Goal: Information Seeking & Learning: Learn about a topic

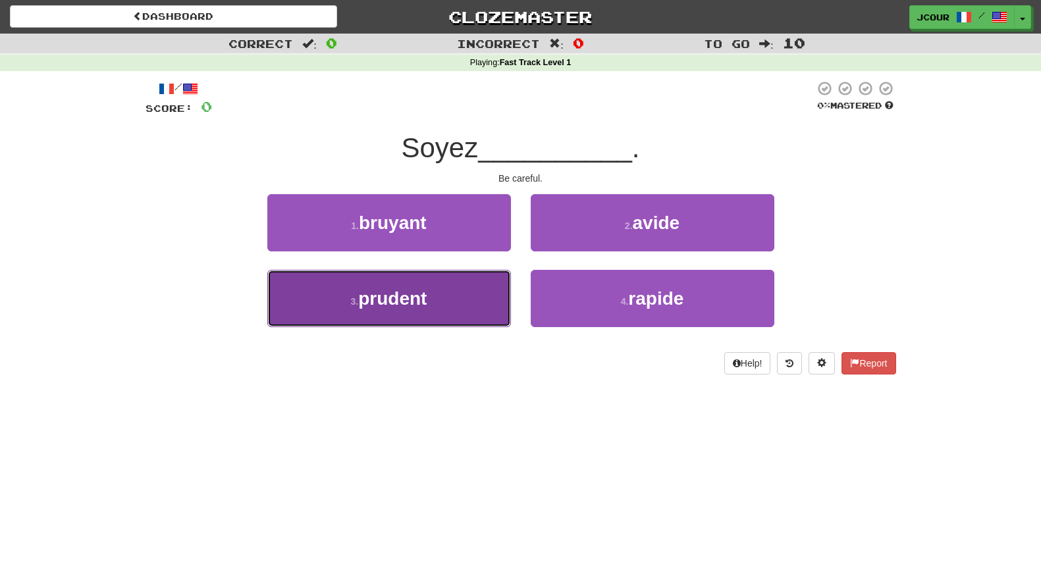
click at [419, 309] on button "3 . prudent" at bounding box center [389, 298] width 244 height 57
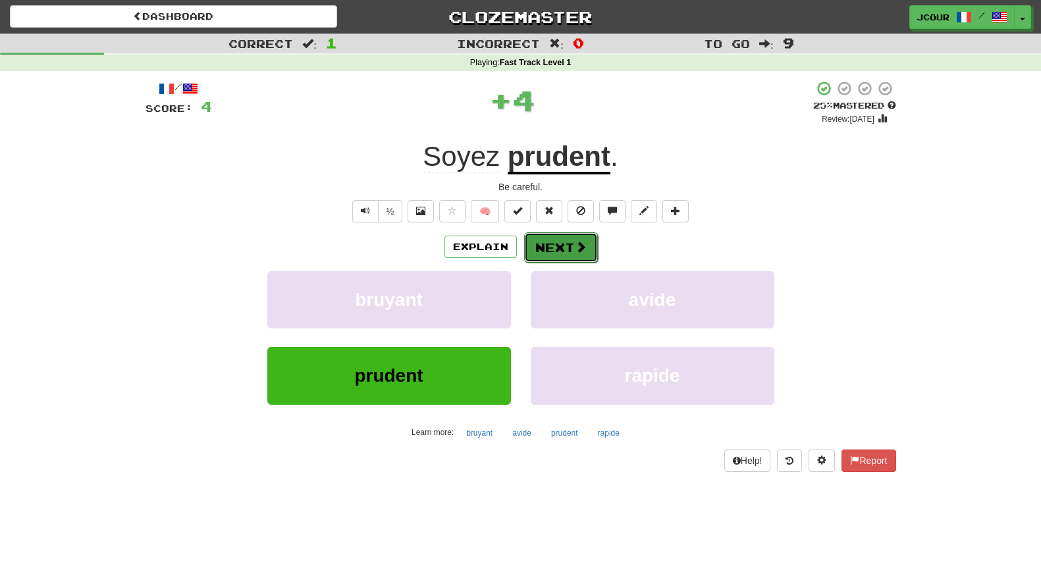
click at [554, 250] on button "Next" at bounding box center [561, 247] width 74 height 30
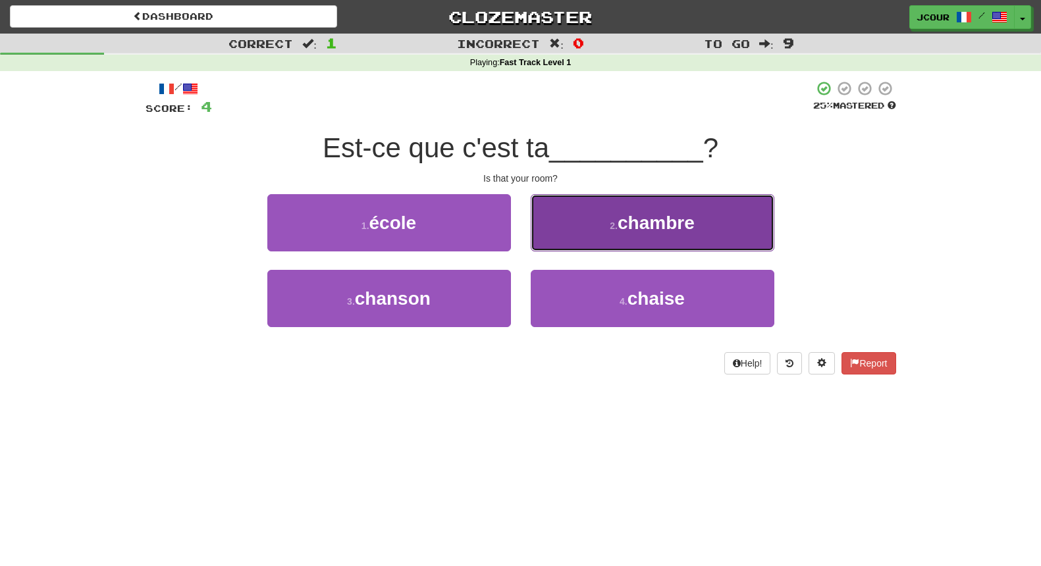
click at [581, 217] on button "2 . chambre" at bounding box center [653, 222] width 244 height 57
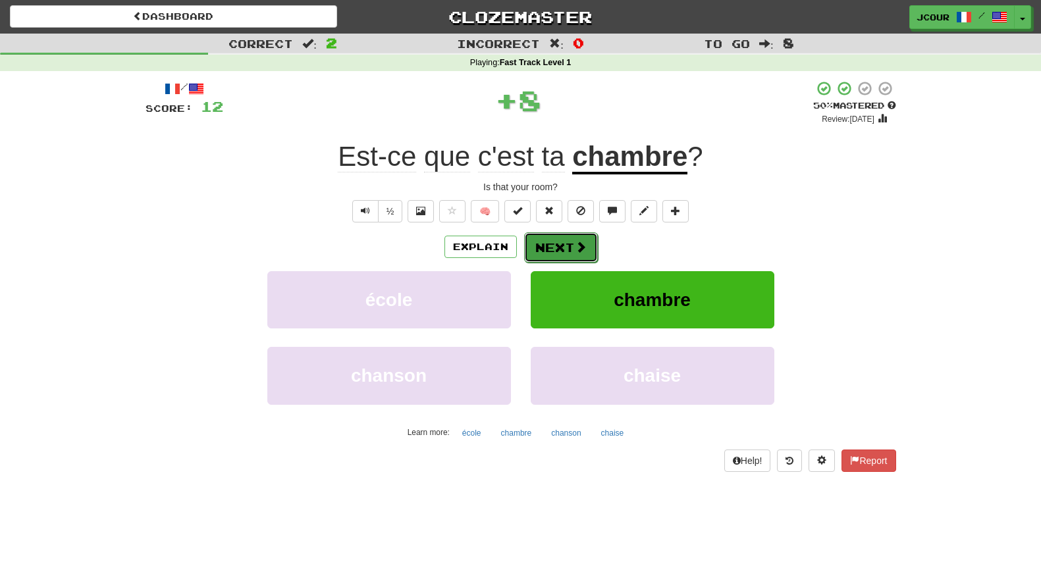
click at [570, 259] on button "Next" at bounding box center [561, 247] width 74 height 30
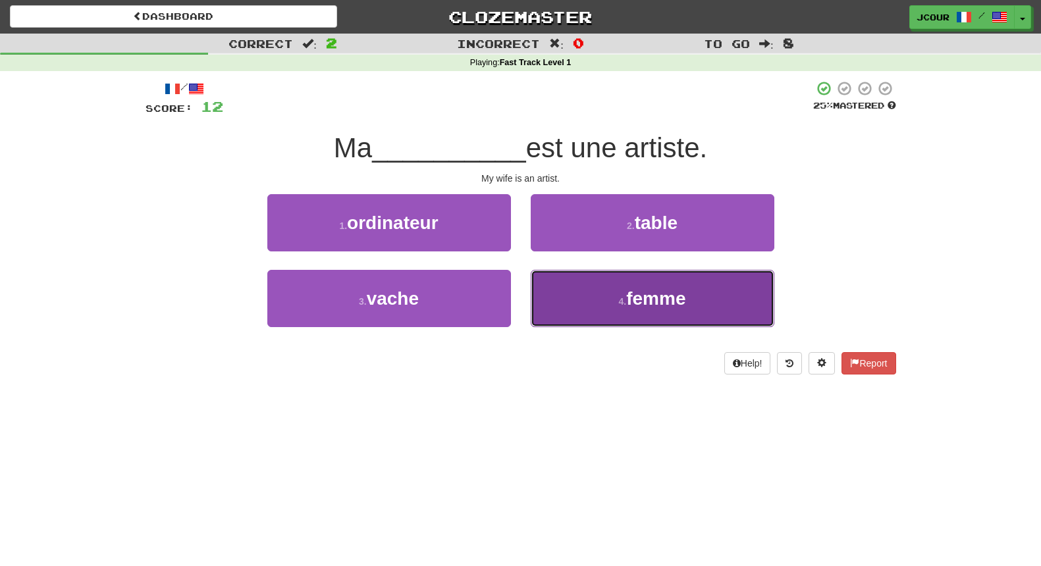
click at [626, 313] on button "4 . femme" at bounding box center [653, 298] width 244 height 57
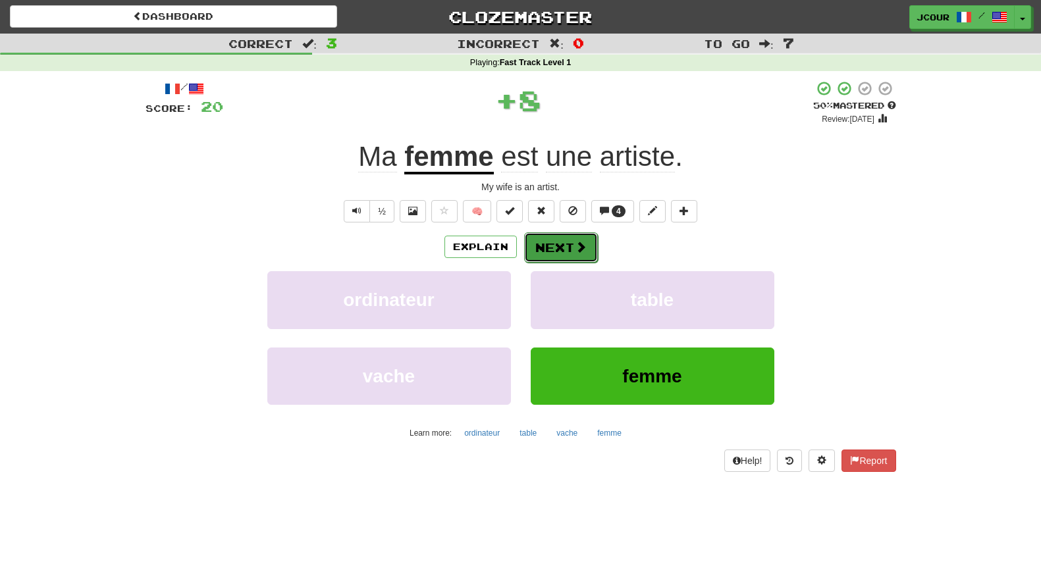
click at [571, 252] on button "Next" at bounding box center [561, 247] width 74 height 30
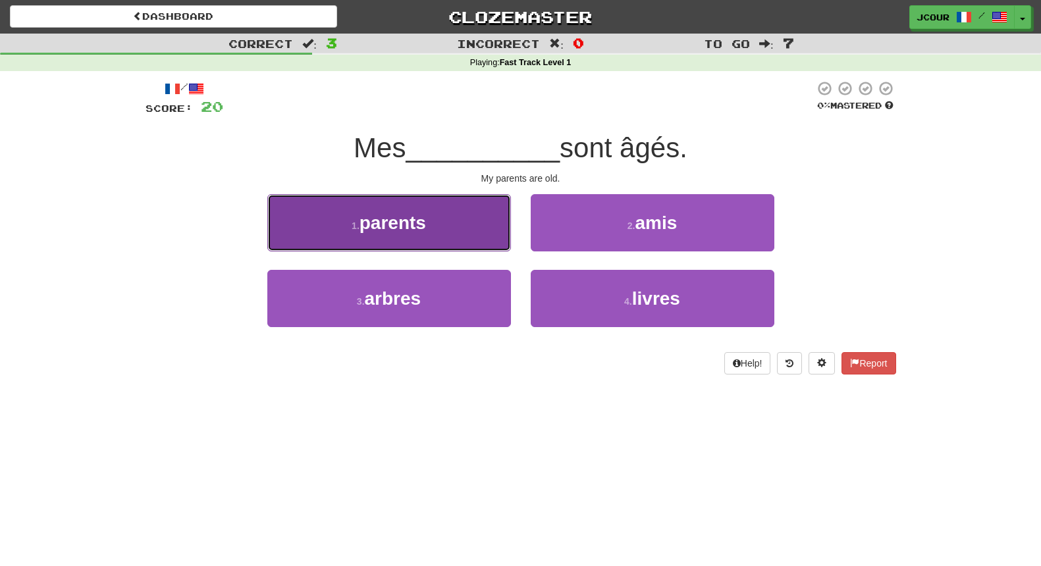
click at [460, 211] on button "1 . parents" at bounding box center [389, 222] width 244 height 57
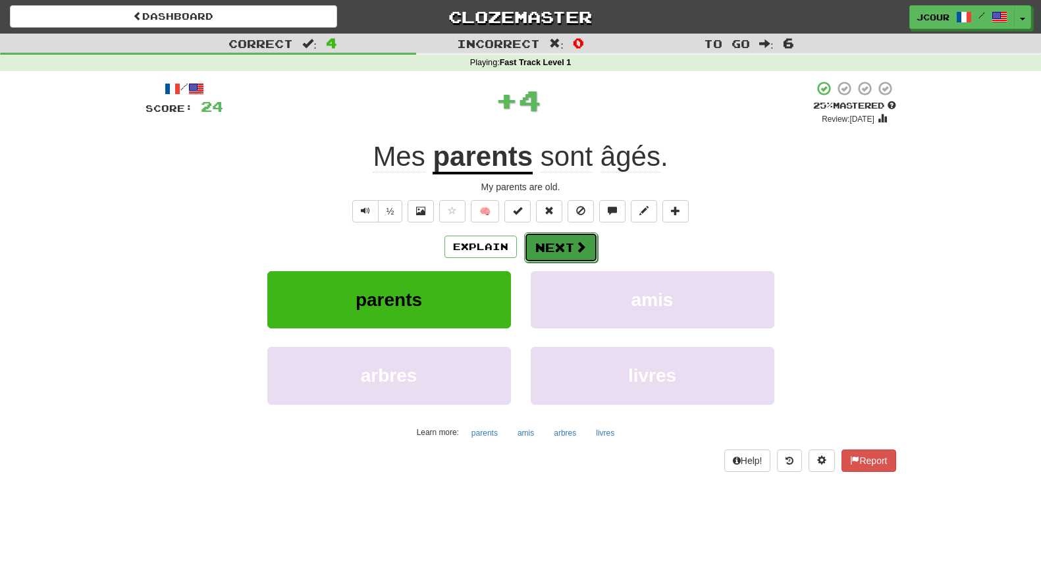
click at [572, 245] on button "Next" at bounding box center [561, 247] width 74 height 30
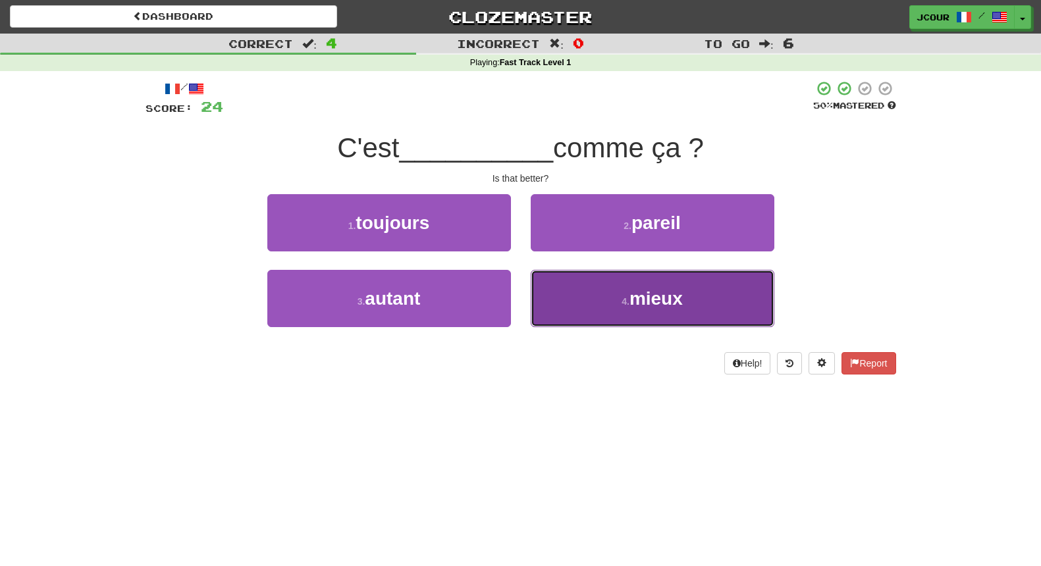
click at [625, 299] on small "4 ." at bounding box center [626, 301] width 8 height 11
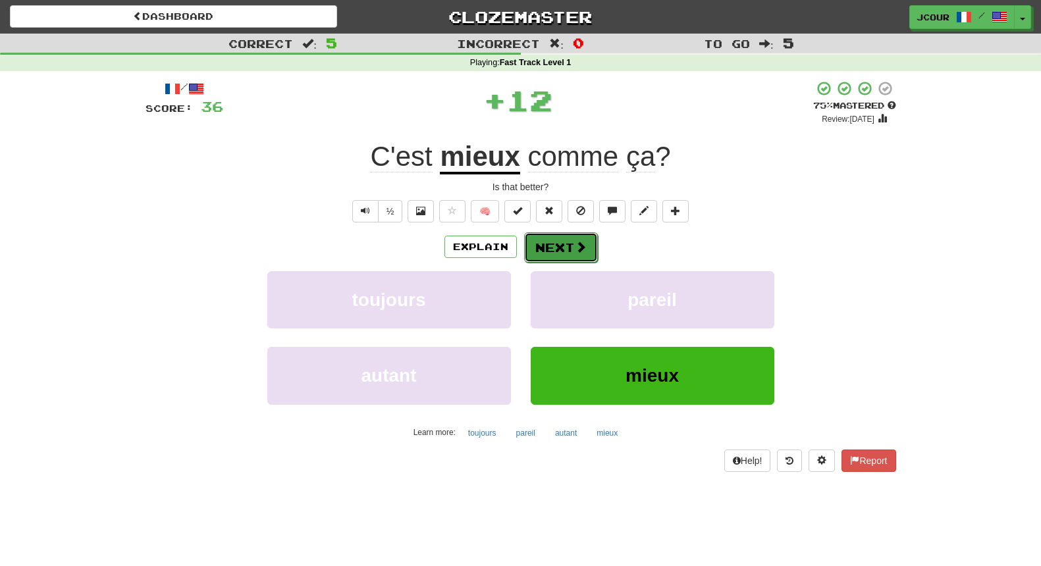
click at [570, 253] on button "Next" at bounding box center [561, 247] width 74 height 30
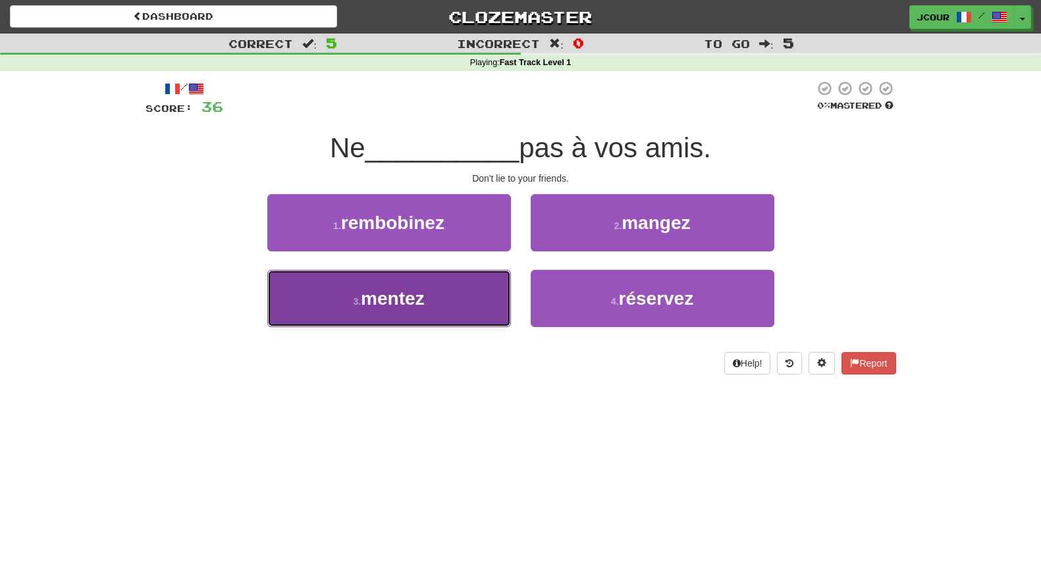
click at [435, 307] on button "3 . mentez" at bounding box center [389, 298] width 244 height 57
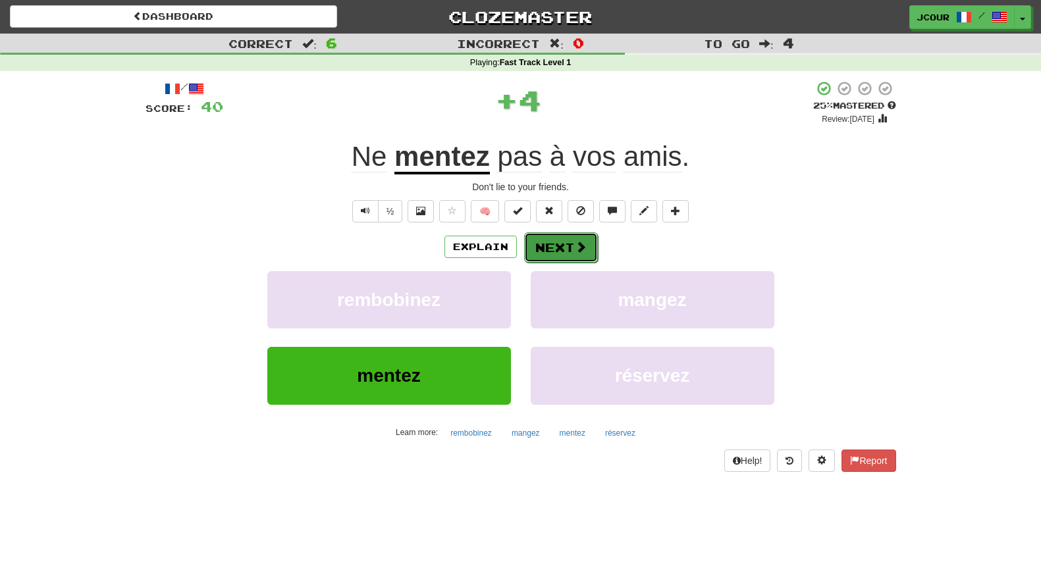
click at [558, 259] on button "Next" at bounding box center [561, 247] width 74 height 30
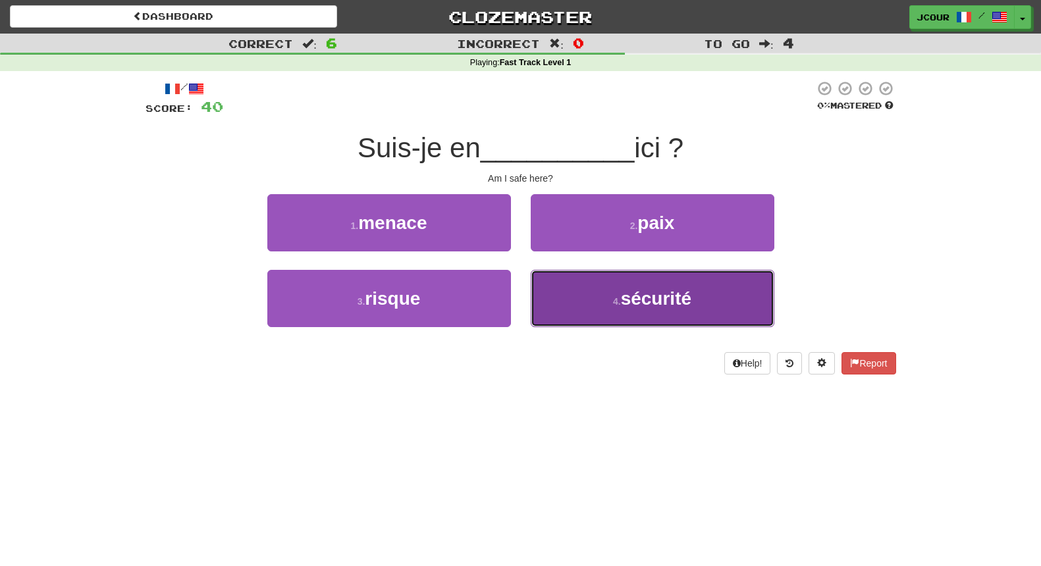
click at [629, 310] on button "4 . sécurité" at bounding box center [653, 298] width 244 height 57
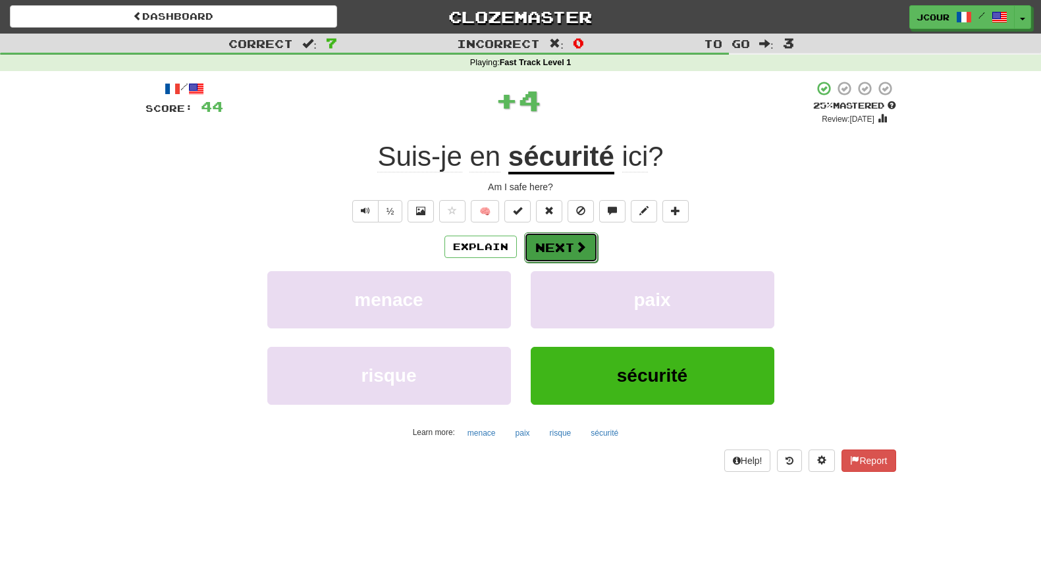
click at [579, 257] on button "Next" at bounding box center [561, 247] width 74 height 30
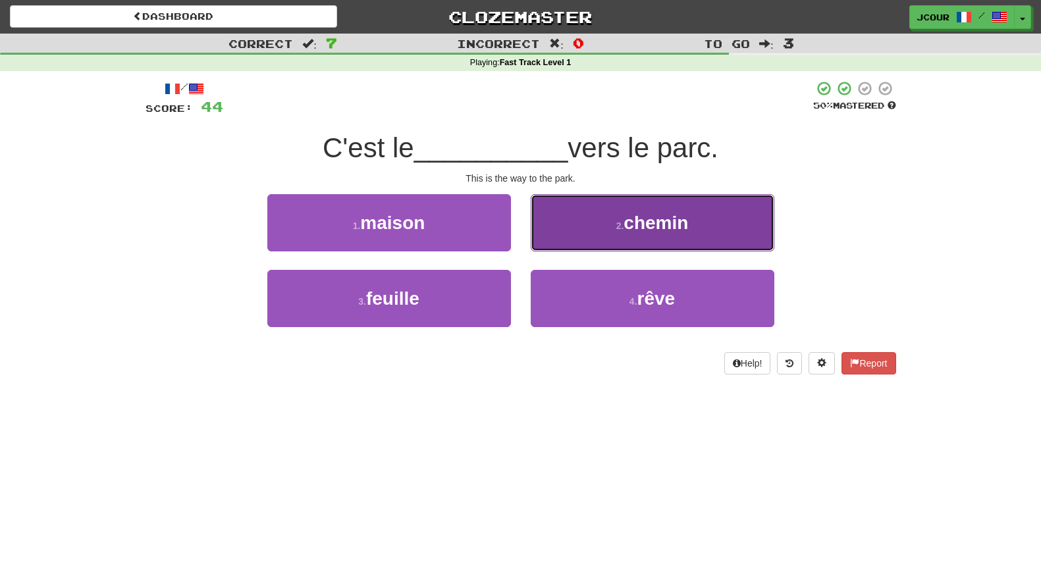
click at [609, 240] on button "2 . chemin" at bounding box center [653, 222] width 244 height 57
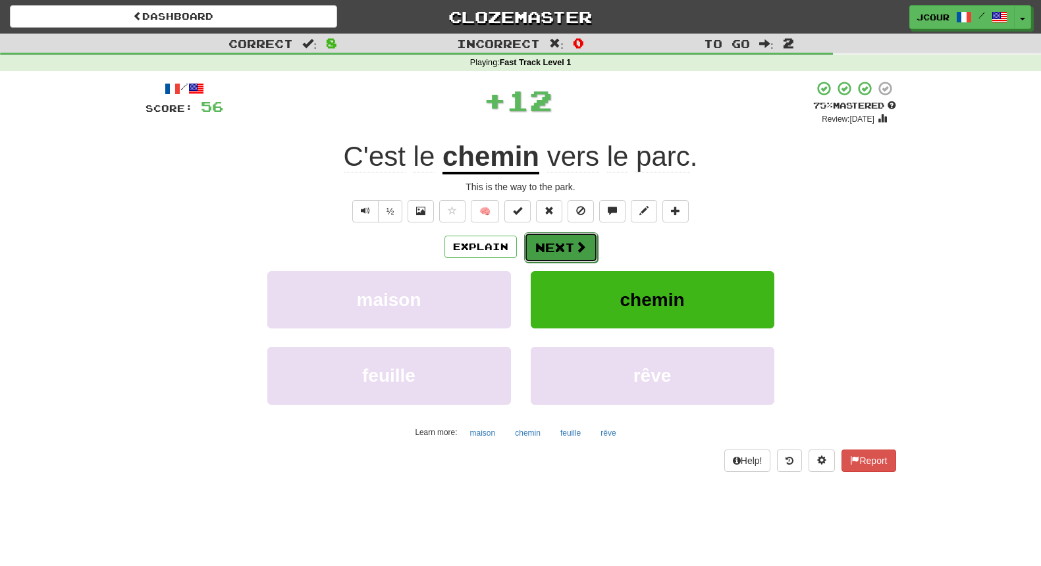
click at [579, 255] on button "Next" at bounding box center [561, 247] width 74 height 30
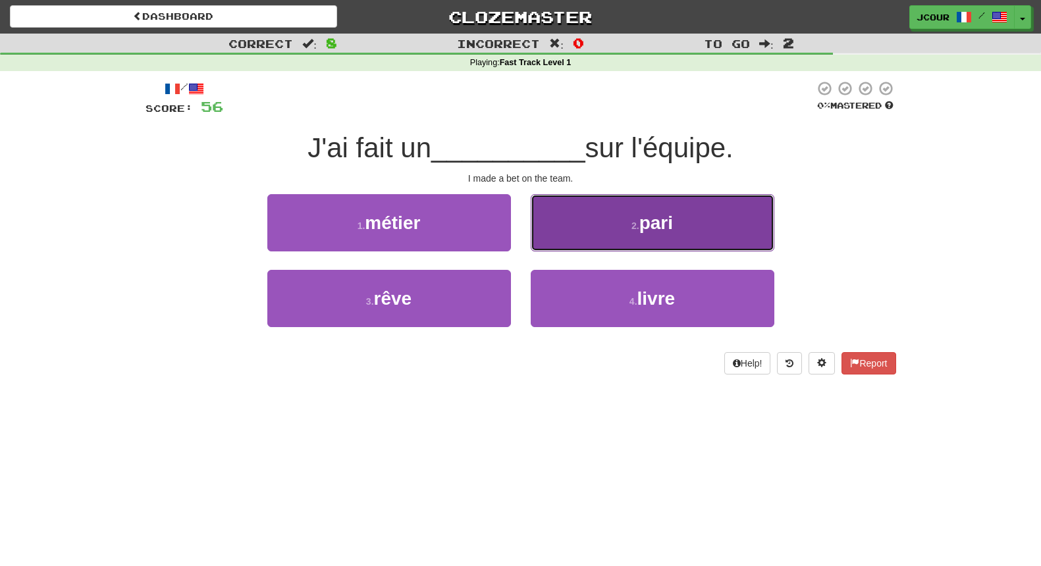
click at [625, 232] on button "2 . pari" at bounding box center [653, 222] width 244 height 57
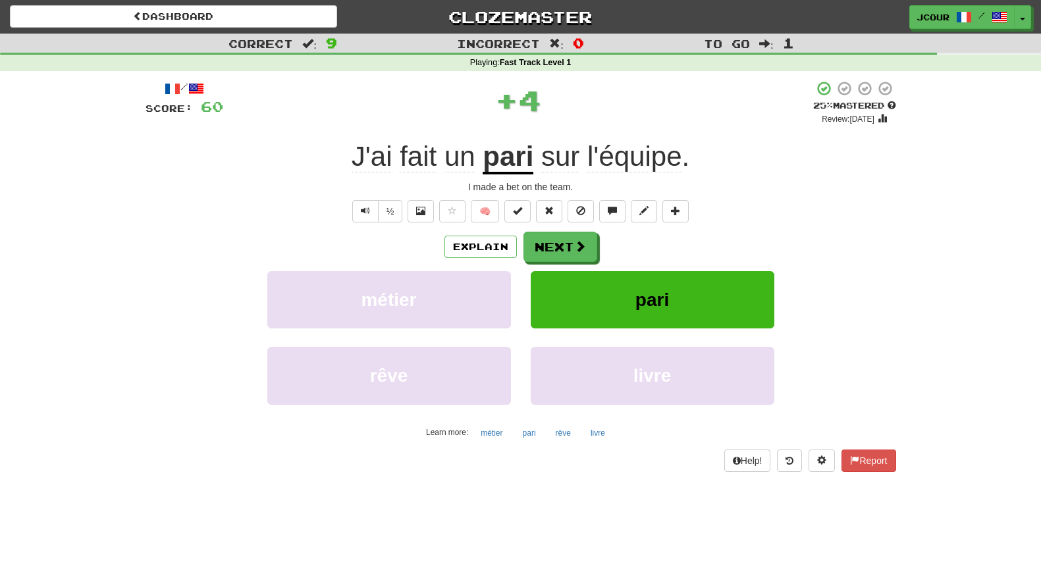
click at [503, 168] on u "pari" at bounding box center [508, 158] width 51 height 34
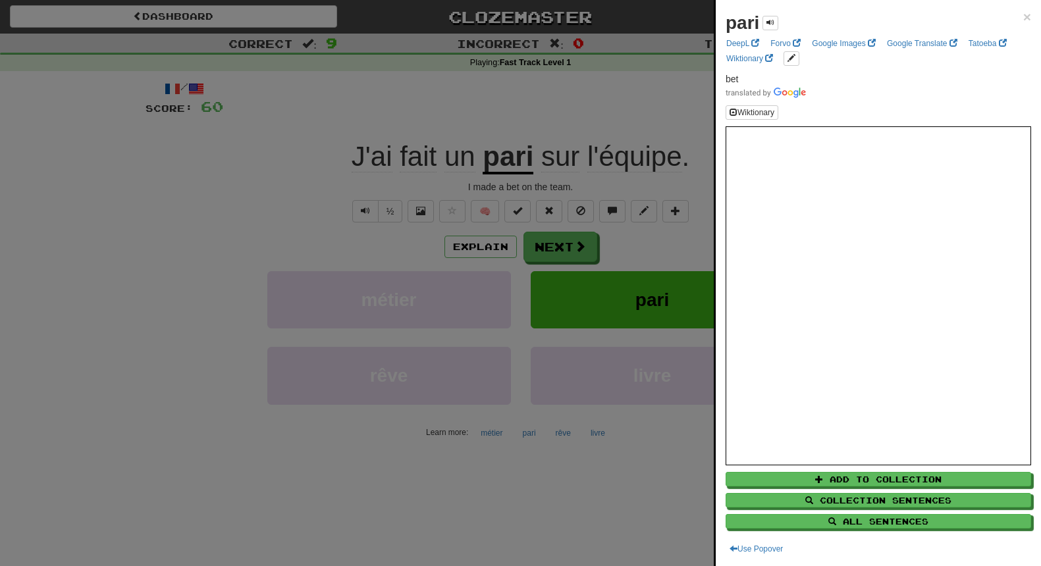
click at [568, 247] on div at bounding box center [520, 283] width 1041 height 566
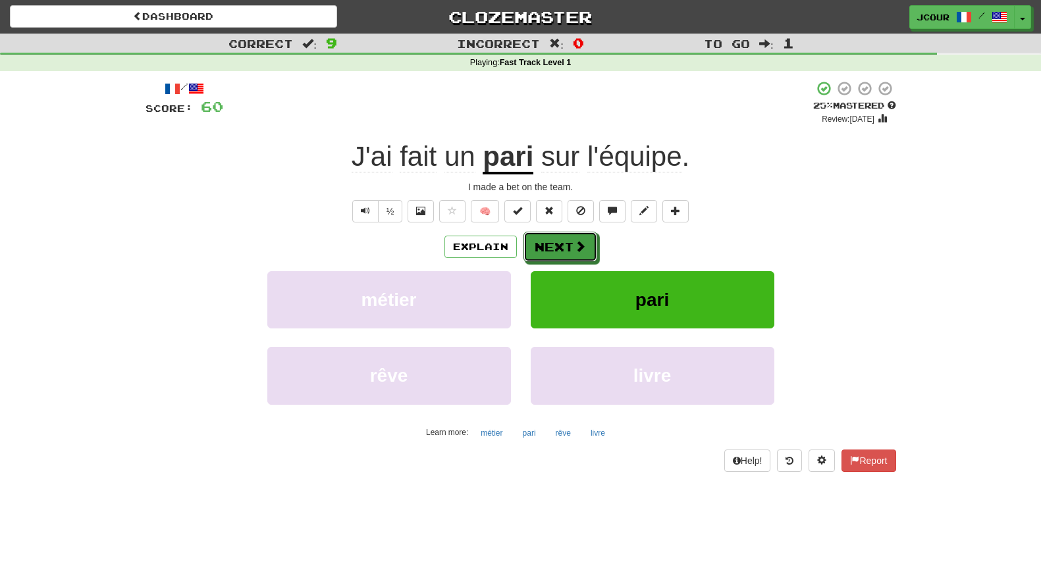
click at [568, 247] on button "Next" at bounding box center [560, 247] width 74 height 30
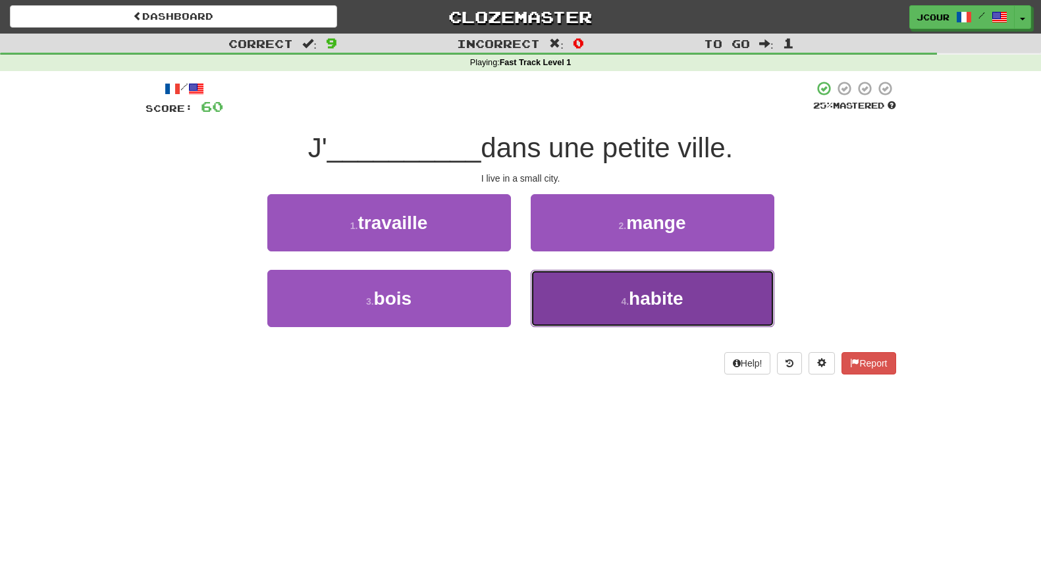
click at [654, 294] on span "habite" at bounding box center [656, 298] width 54 height 20
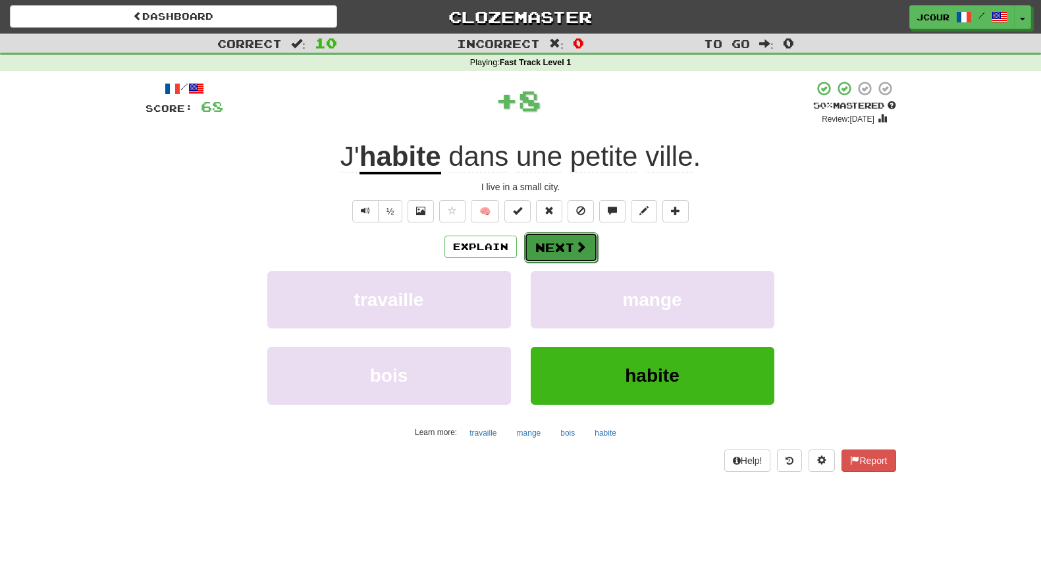
click at [577, 250] on span at bounding box center [581, 247] width 12 height 12
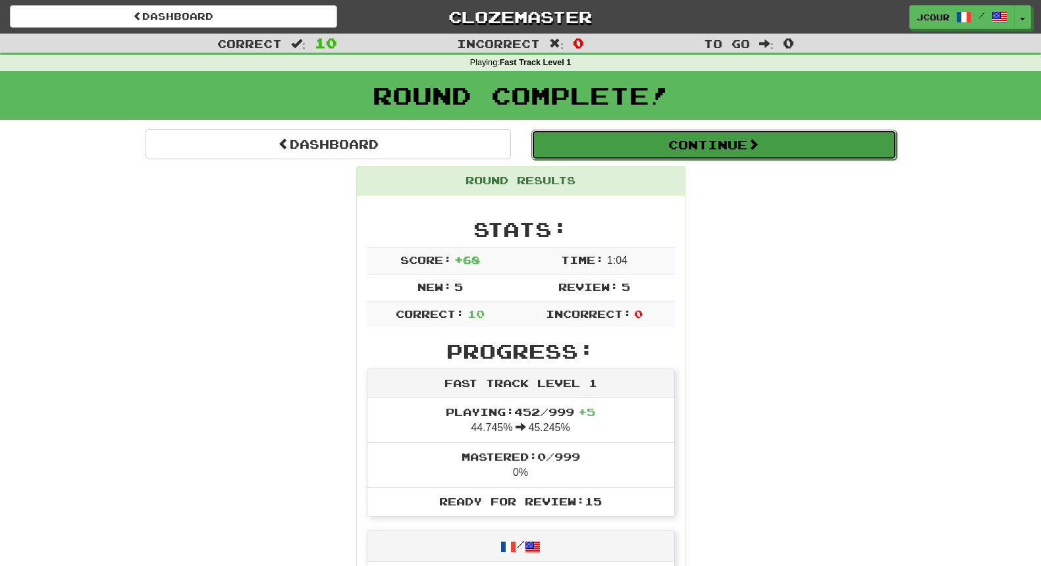
click at [658, 142] on button "Continue" at bounding box center [713, 145] width 365 height 30
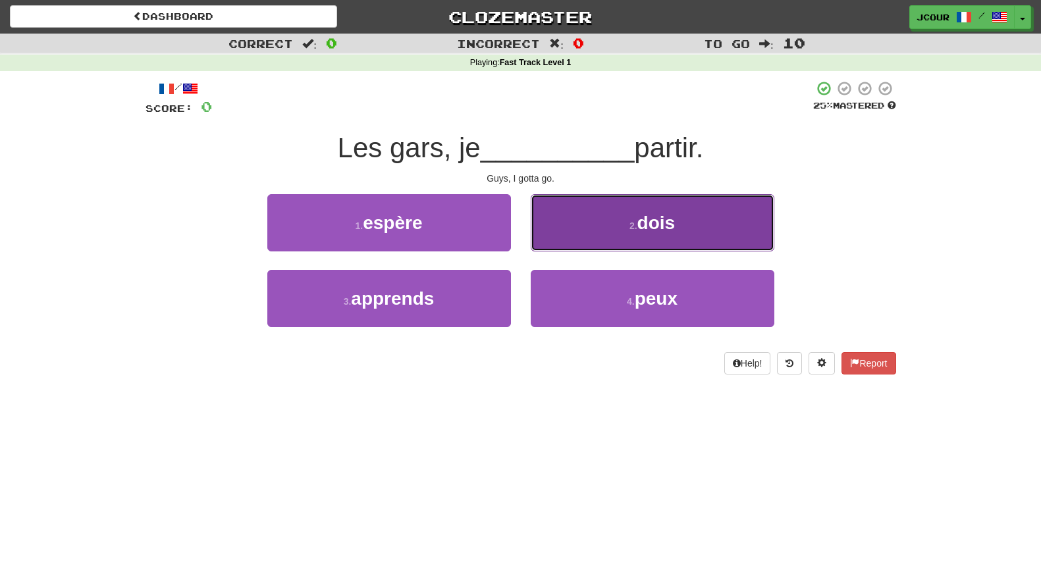
click at [656, 244] on button "2 . dois" at bounding box center [653, 222] width 244 height 57
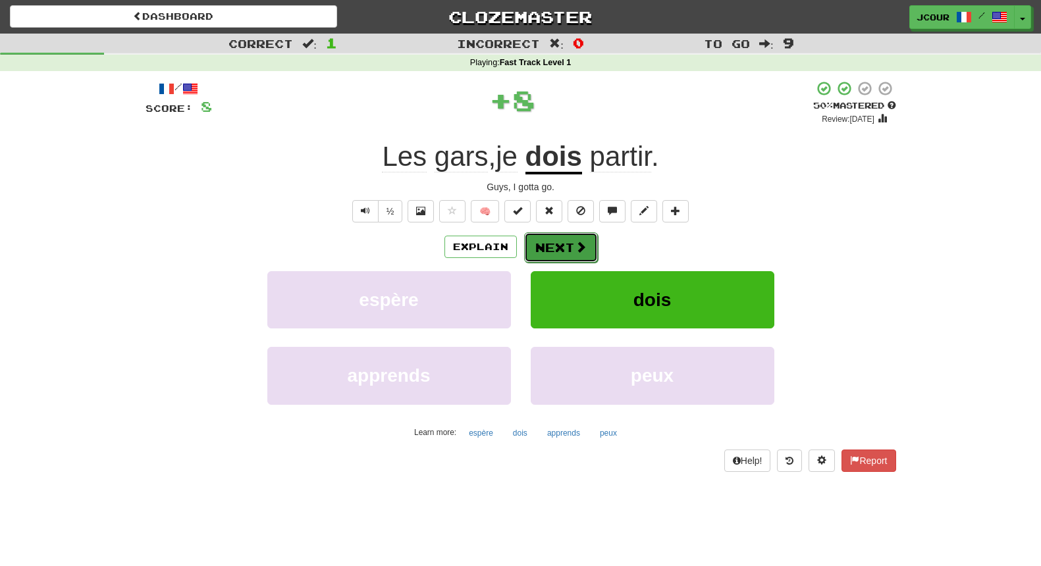
click at [575, 250] on span at bounding box center [581, 247] width 12 height 12
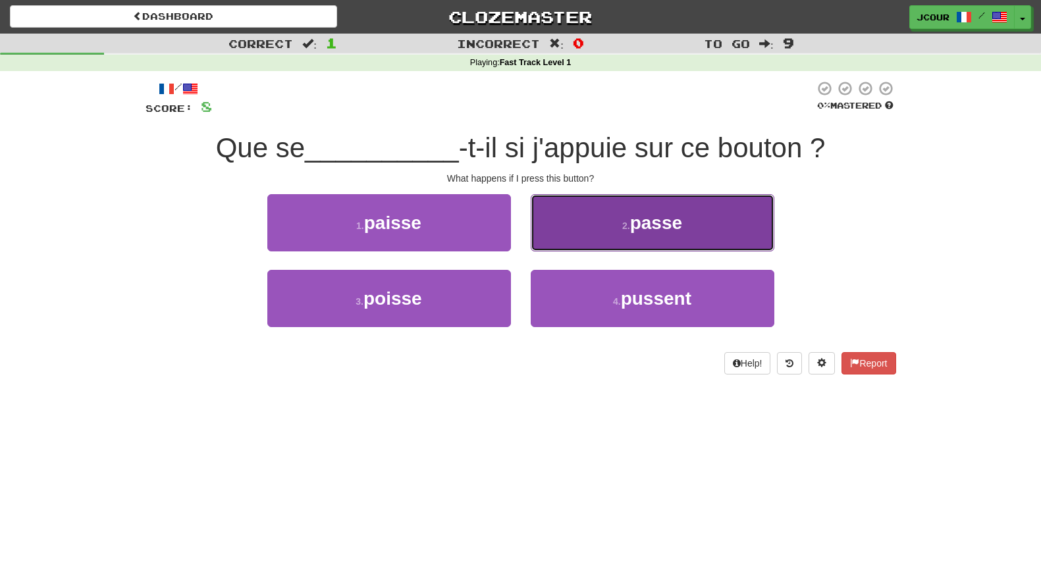
click at [606, 235] on button "2 . passe" at bounding box center [653, 222] width 244 height 57
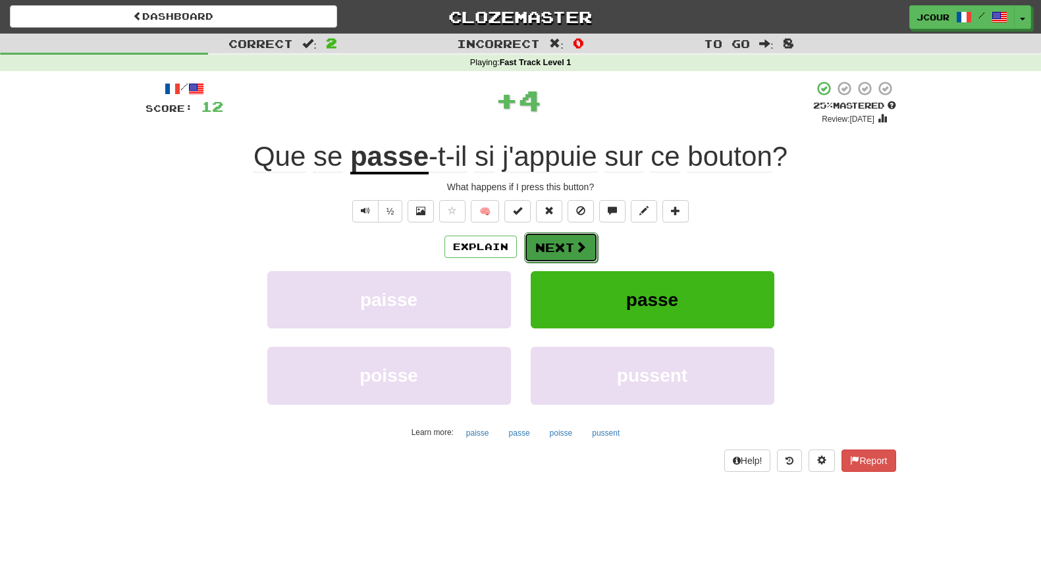
click at [572, 244] on button "Next" at bounding box center [561, 247] width 74 height 30
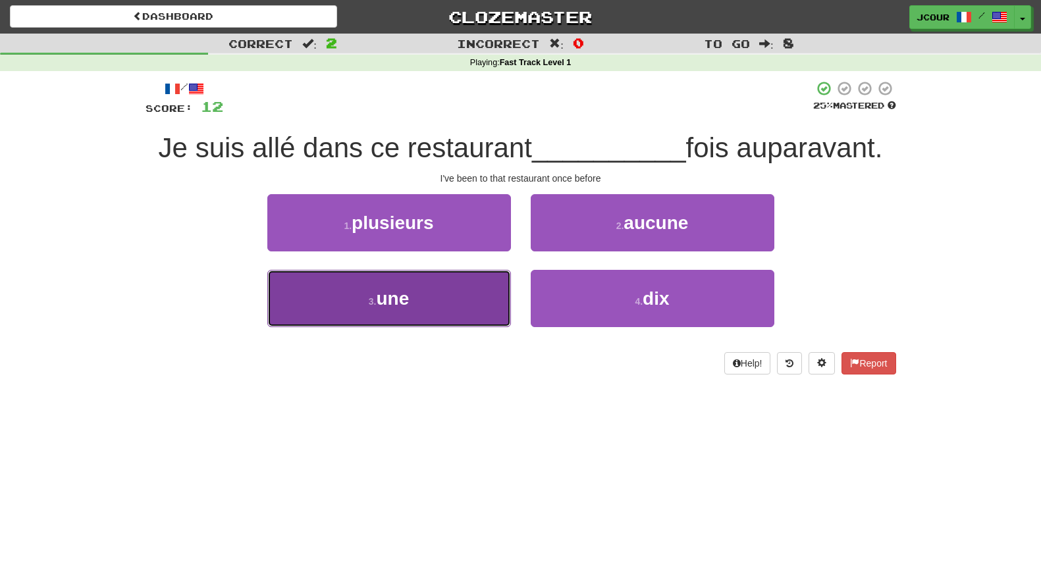
click at [498, 309] on button "3 . une" at bounding box center [389, 298] width 244 height 57
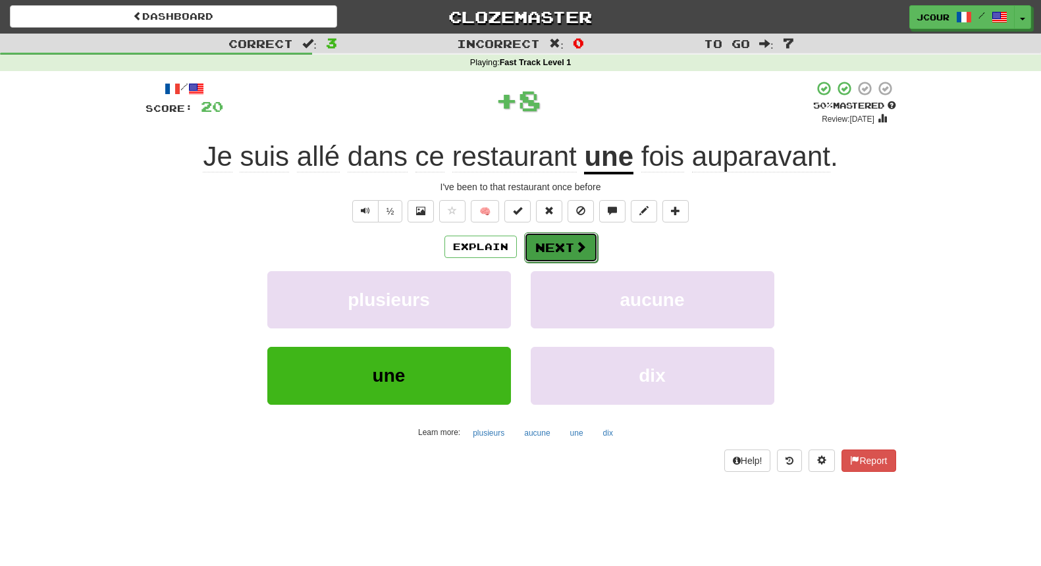
click at [585, 257] on button "Next" at bounding box center [561, 247] width 74 height 30
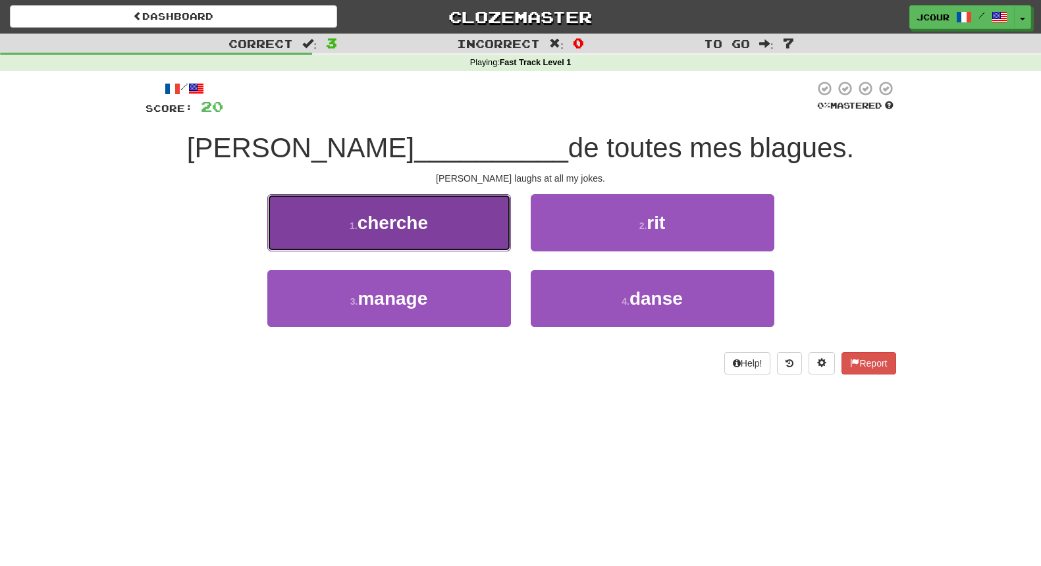
click at [444, 222] on button "1 . cherche" at bounding box center [389, 222] width 244 height 57
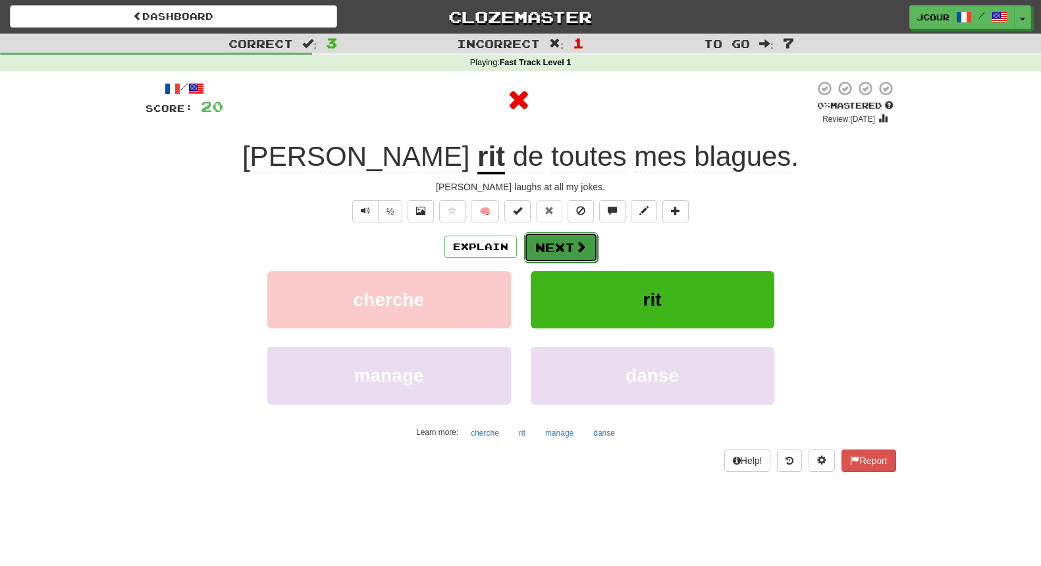
click at [564, 246] on button "Next" at bounding box center [561, 247] width 74 height 30
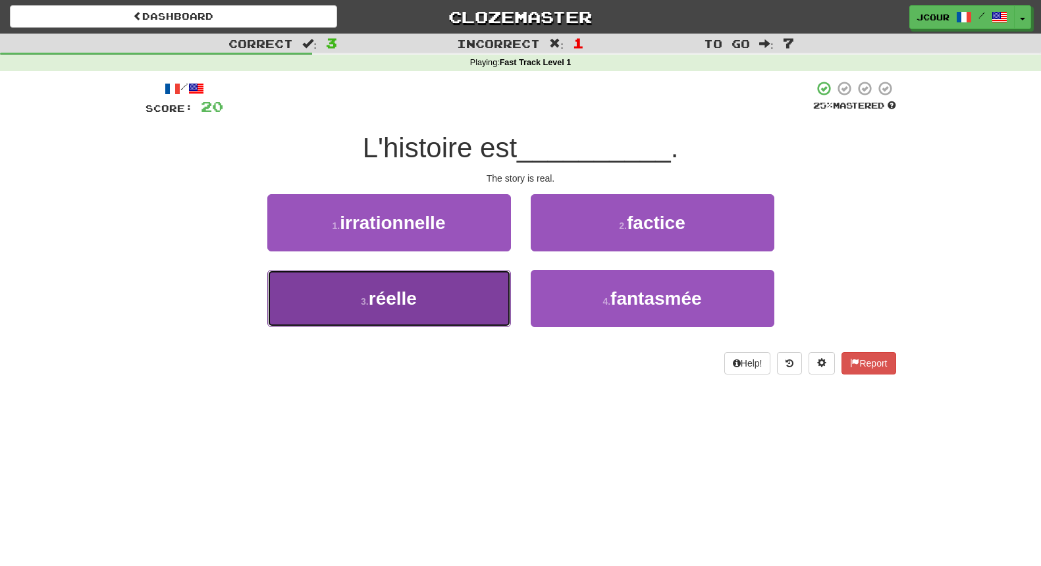
click at [487, 298] on button "3 . réelle" at bounding box center [389, 298] width 244 height 57
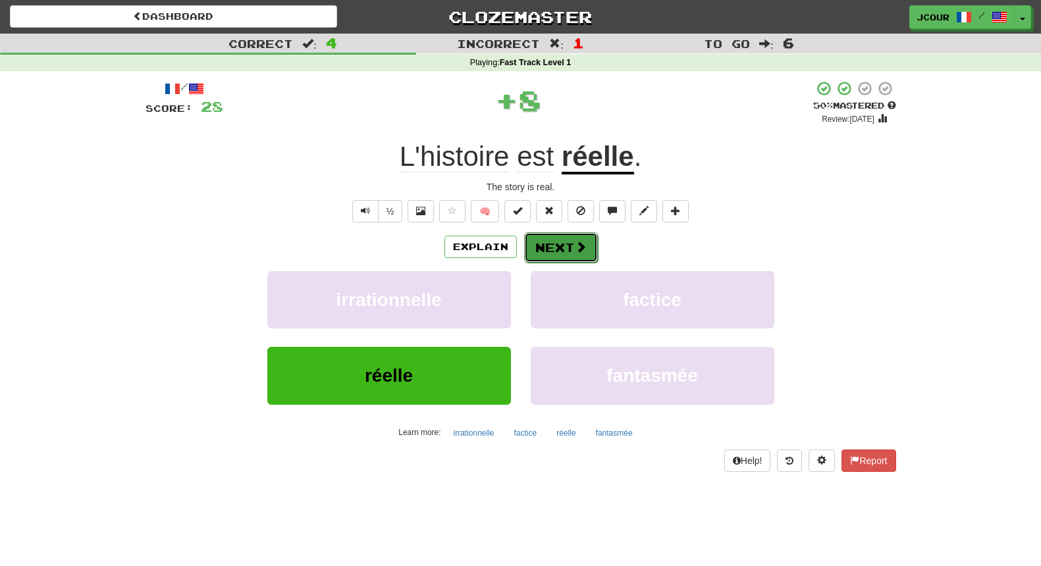
click at [564, 244] on button "Next" at bounding box center [561, 247] width 74 height 30
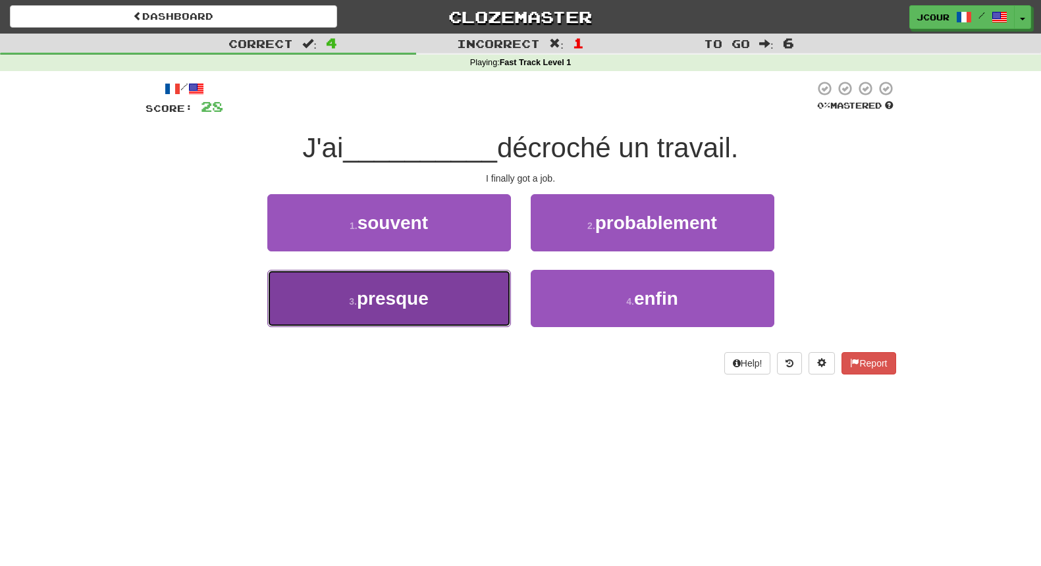
click at [452, 321] on button "3 . presque" at bounding box center [389, 298] width 244 height 57
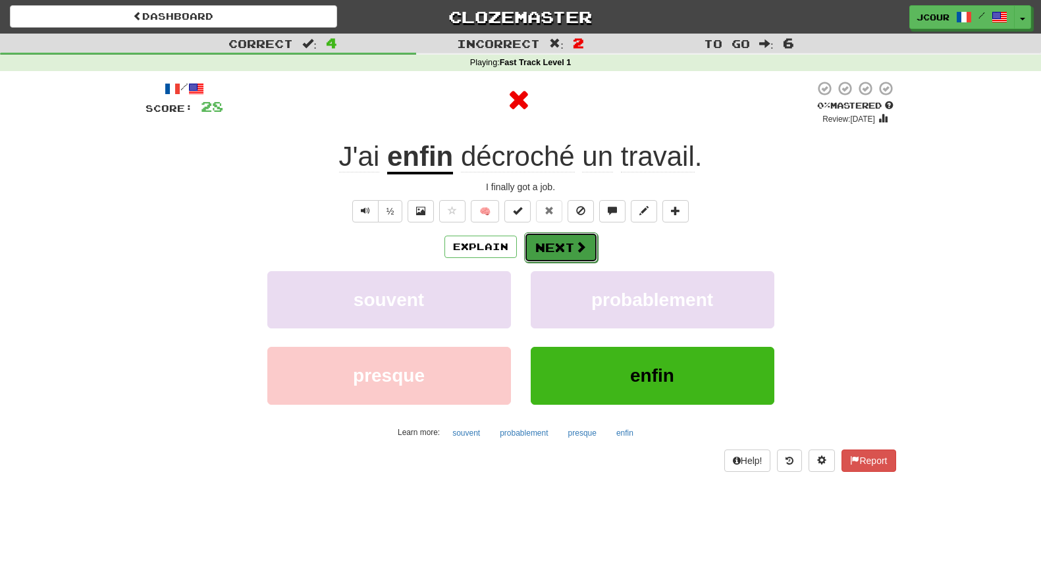
click at [550, 255] on button "Next" at bounding box center [561, 247] width 74 height 30
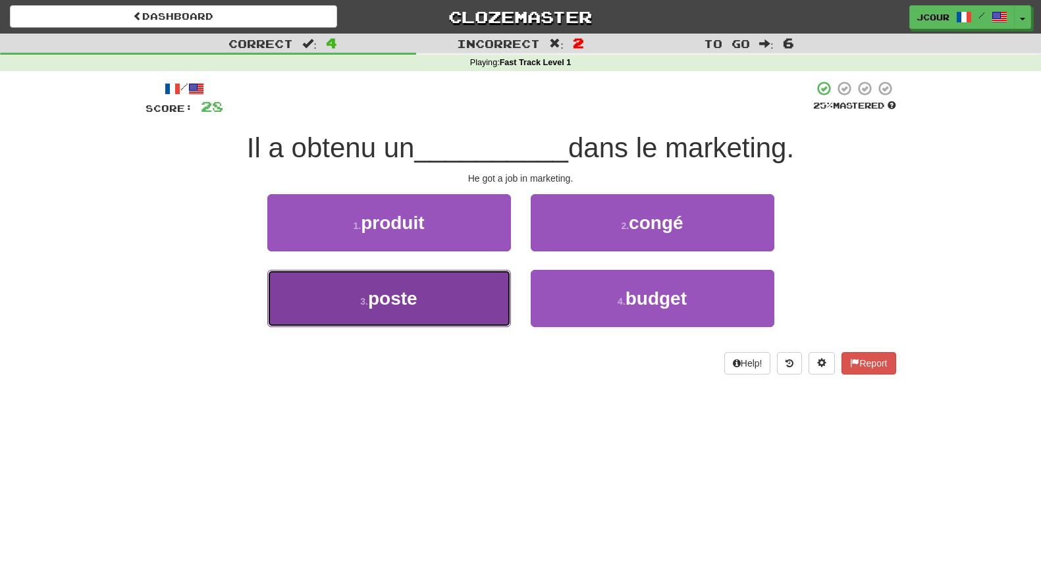
click at [429, 321] on button "3 . poste" at bounding box center [389, 298] width 244 height 57
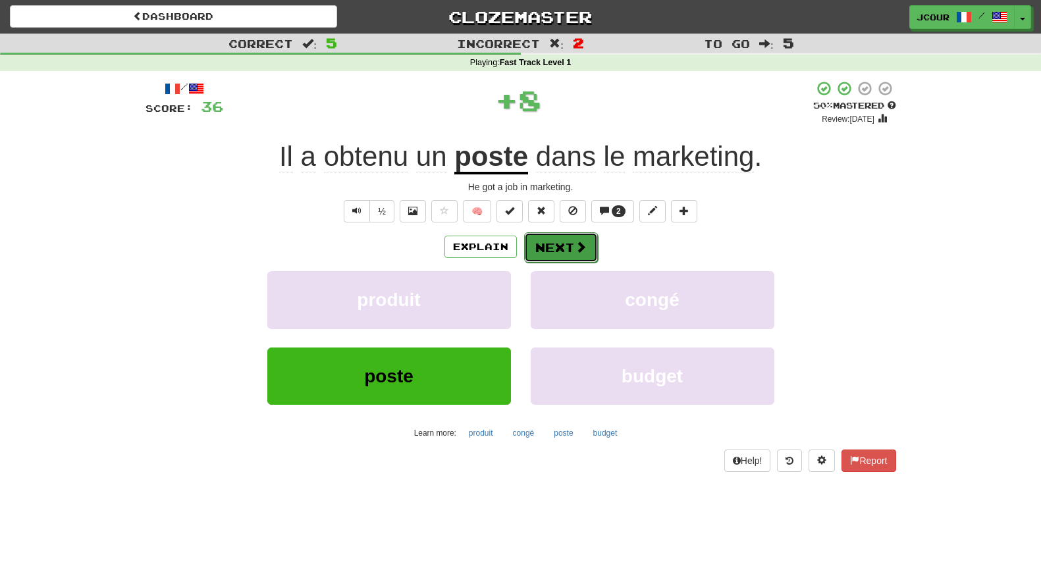
click at [553, 249] on button "Next" at bounding box center [561, 247] width 74 height 30
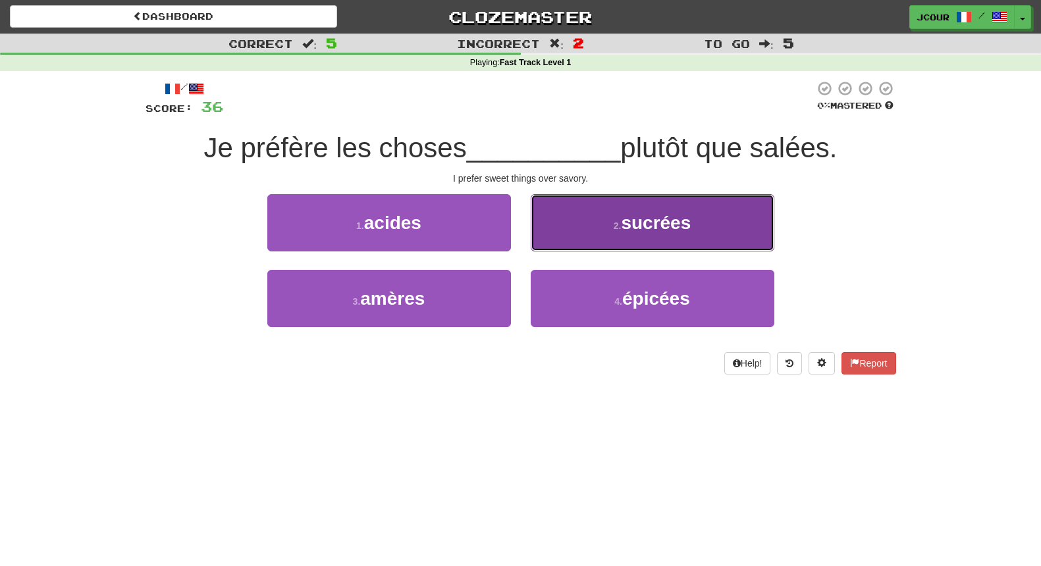
click at [607, 225] on button "2 . sucrées" at bounding box center [653, 222] width 244 height 57
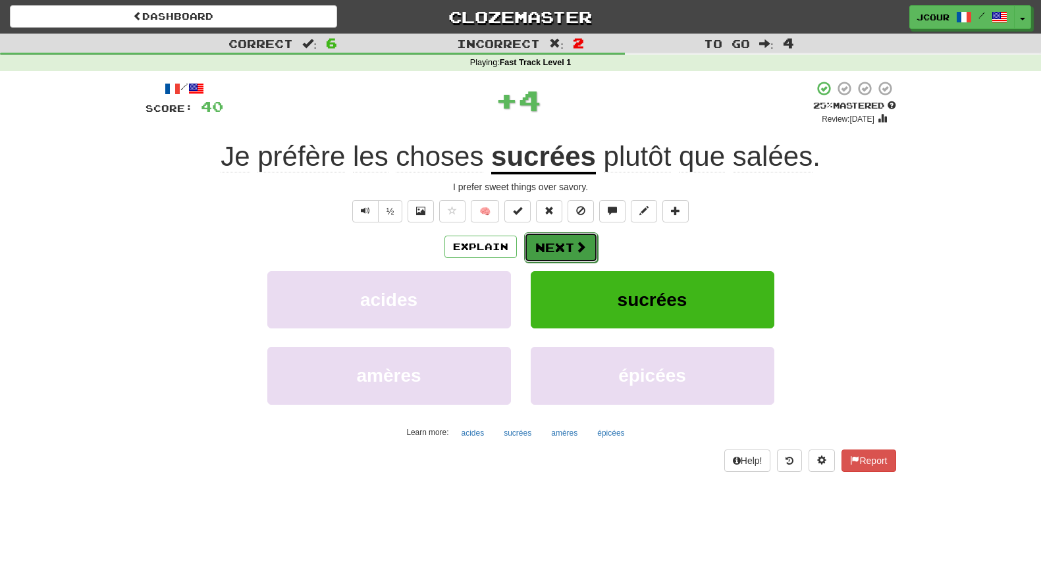
click at [566, 238] on button "Next" at bounding box center [561, 247] width 74 height 30
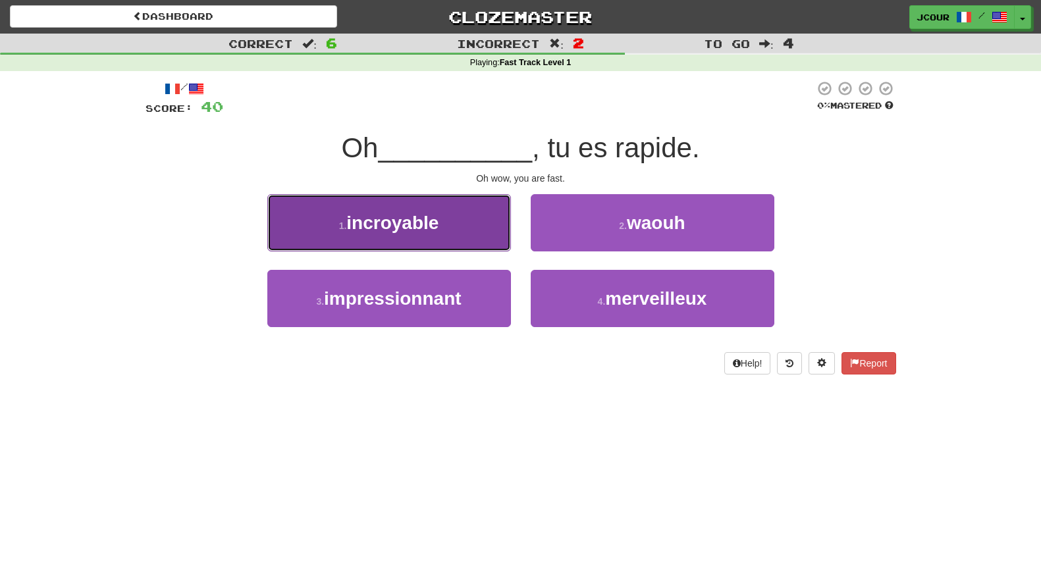
click at [459, 226] on button "1 . incroyable" at bounding box center [389, 222] width 244 height 57
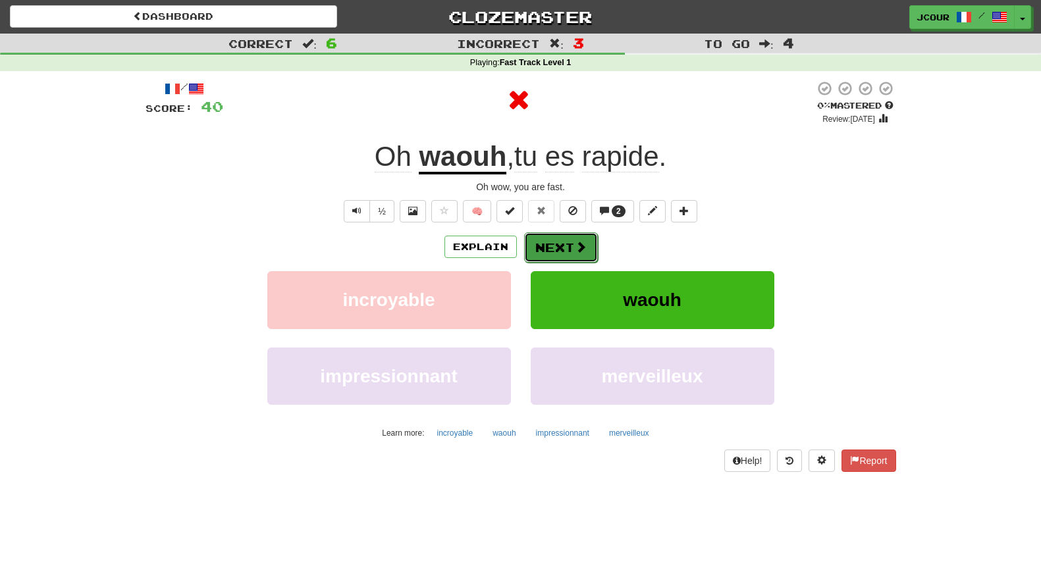
click at [582, 257] on button "Next" at bounding box center [561, 247] width 74 height 30
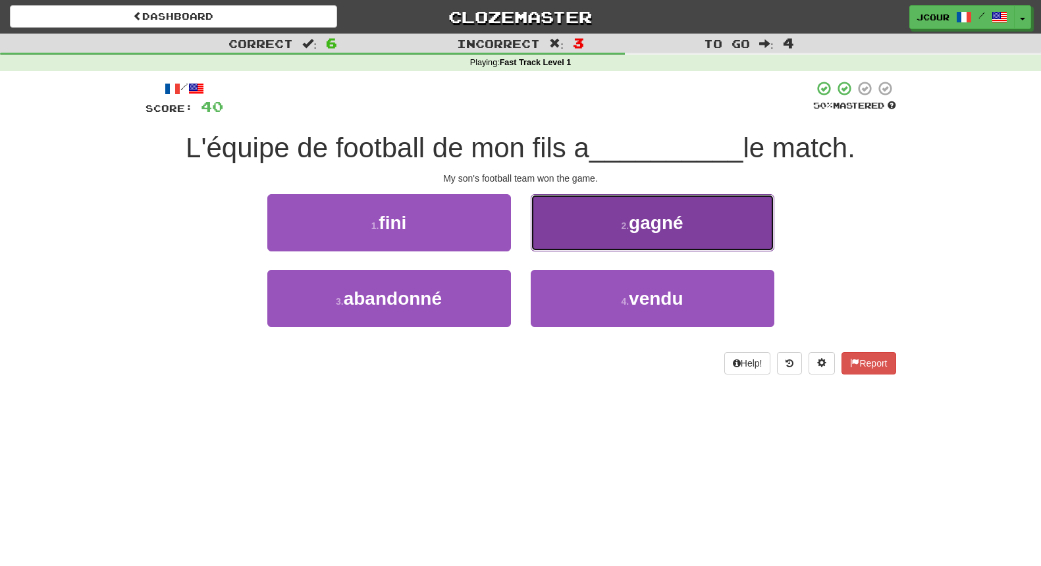
click at [627, 228] on small "2 ." at bounding box center [625, 226] width 8 height 11
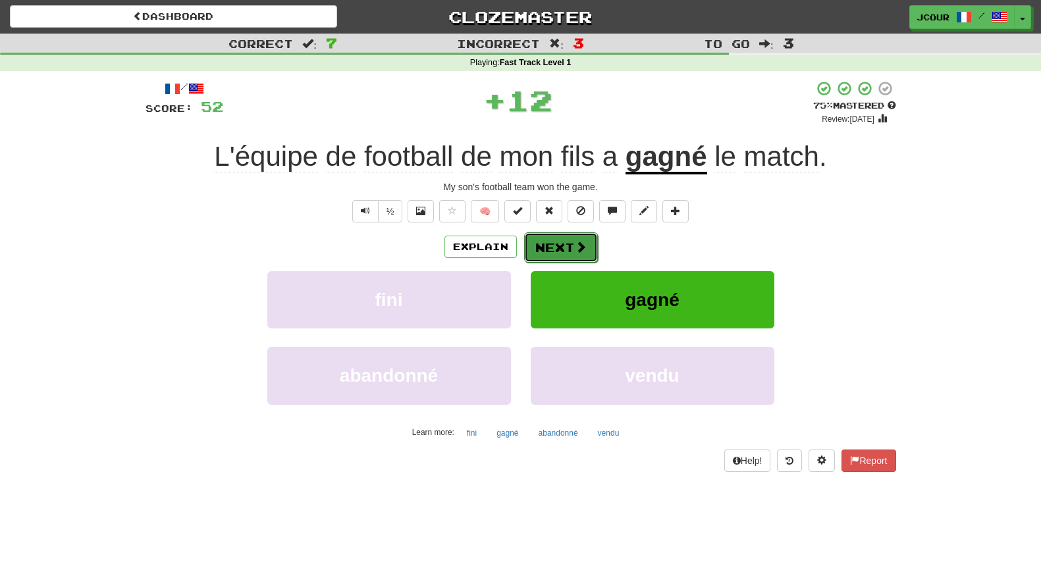
click at [572, 246] on button "Next" at bounding box center [561, 247] width 74 height 30
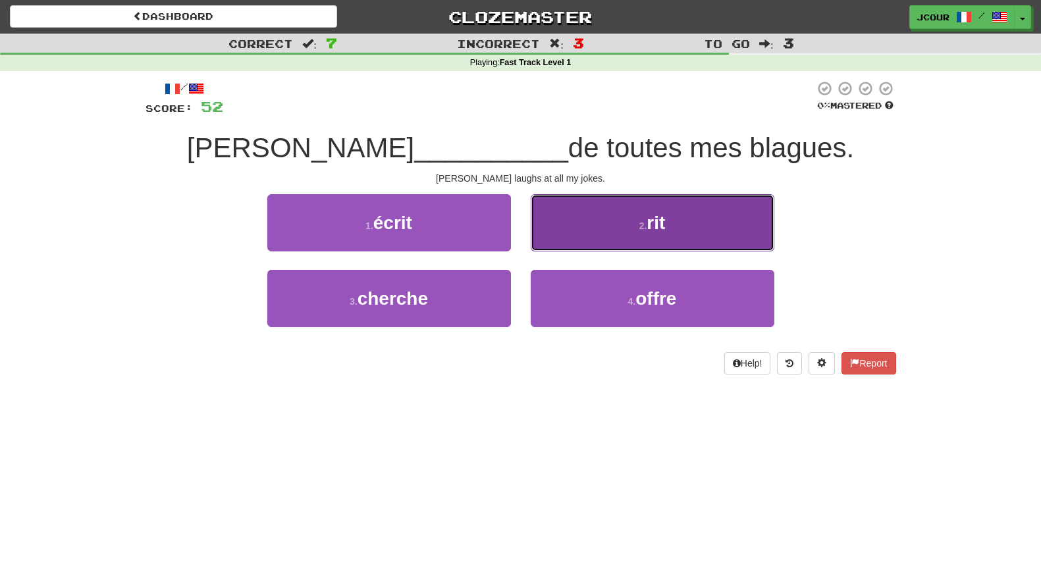
click at [640, 221] on small "2 ." at bounding box center [643, 226] width 8 height 11
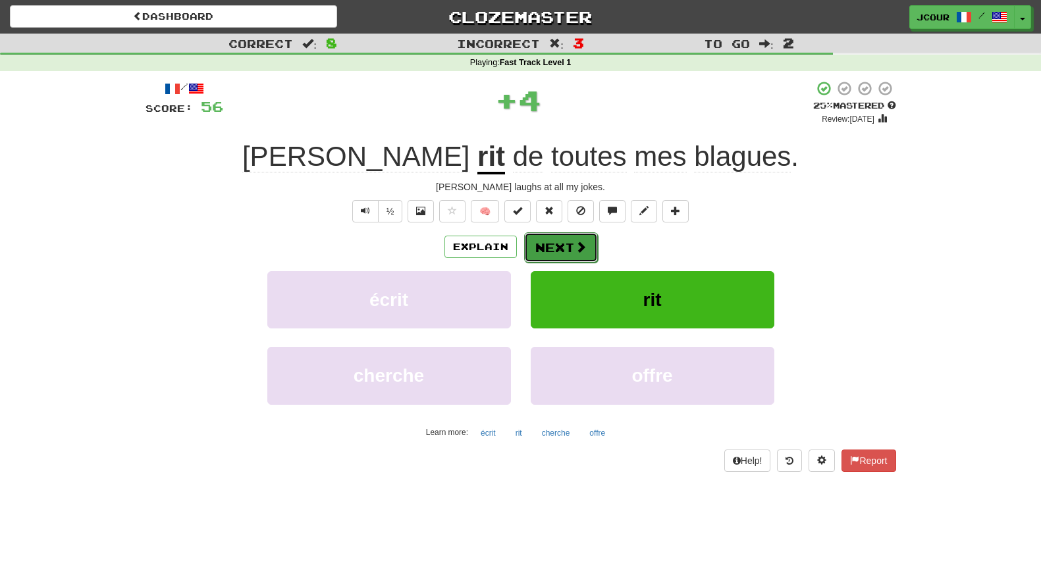
click at [572, 250] on button "Next" at bounding box center [561, 247] width 74 height 30
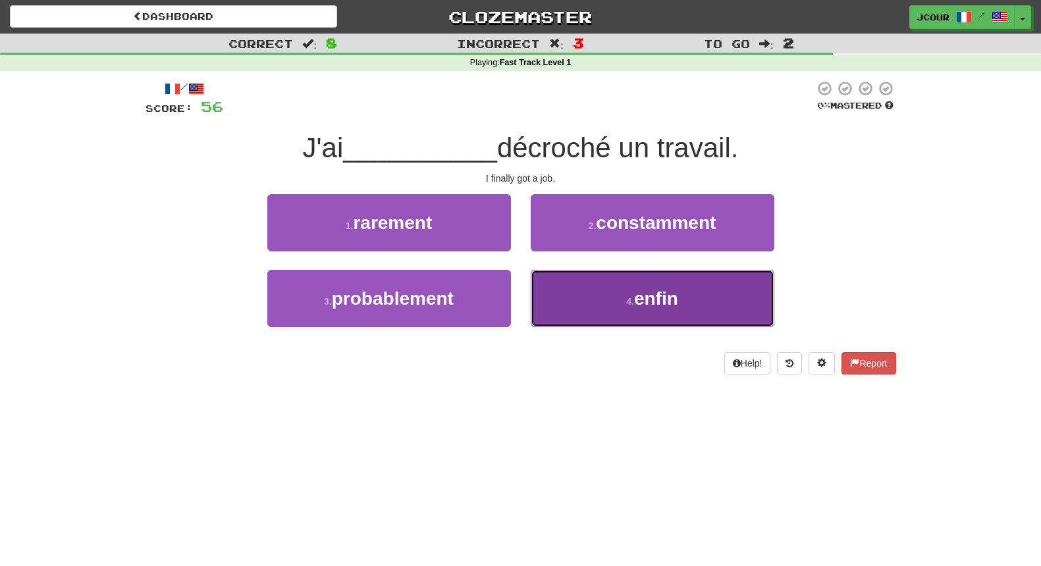
click at [594, 307] on button "4 . enfin" at bounding box center [653, 298] width 244 height 57
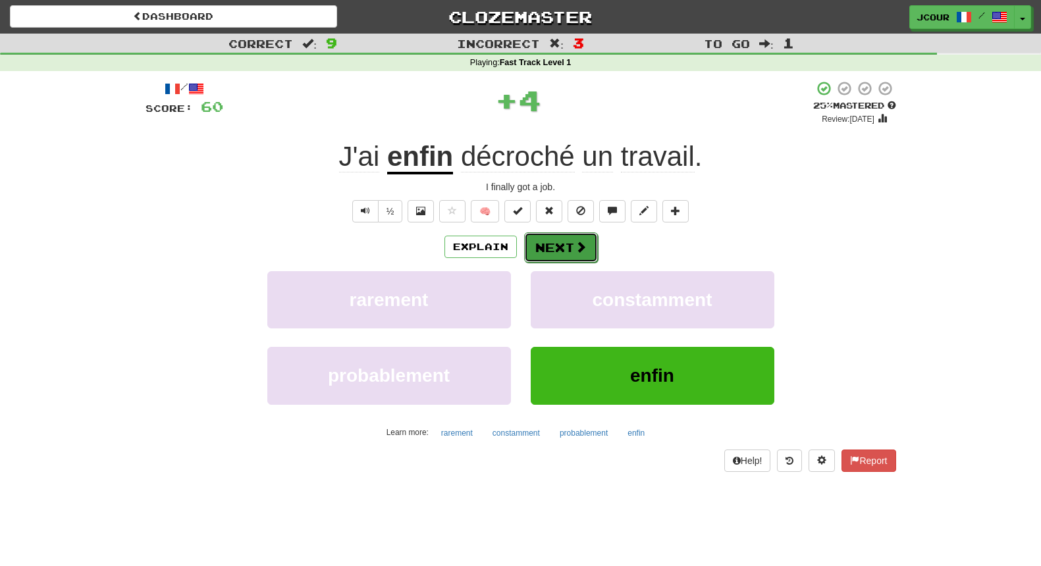
click at [575, 246] on span at bounding box center [581, 247] width 12 height 12
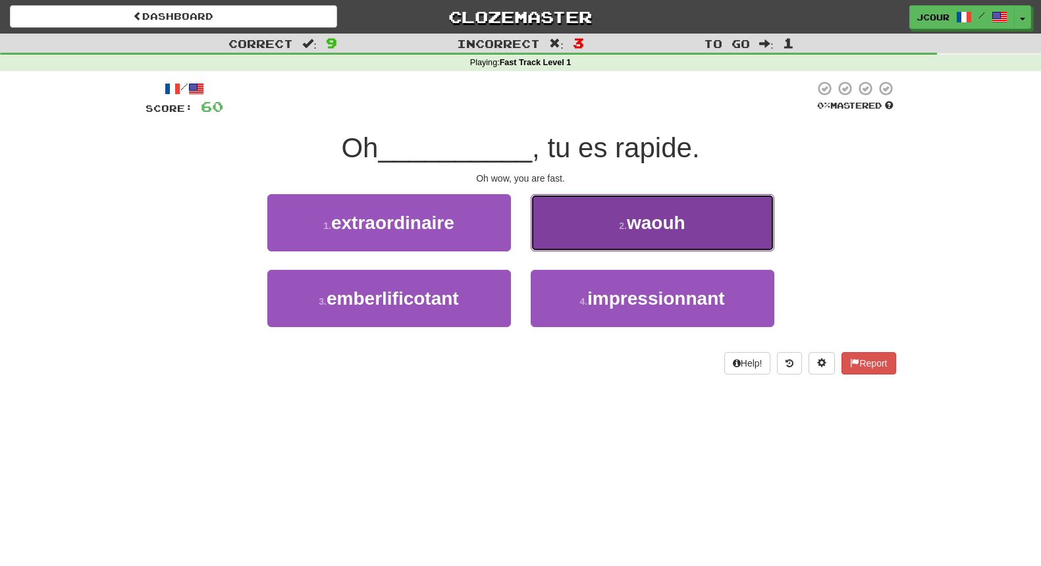
click at [599, 238] on button "2 . waouh" at bounding box center [653, 222] width 244 height 57
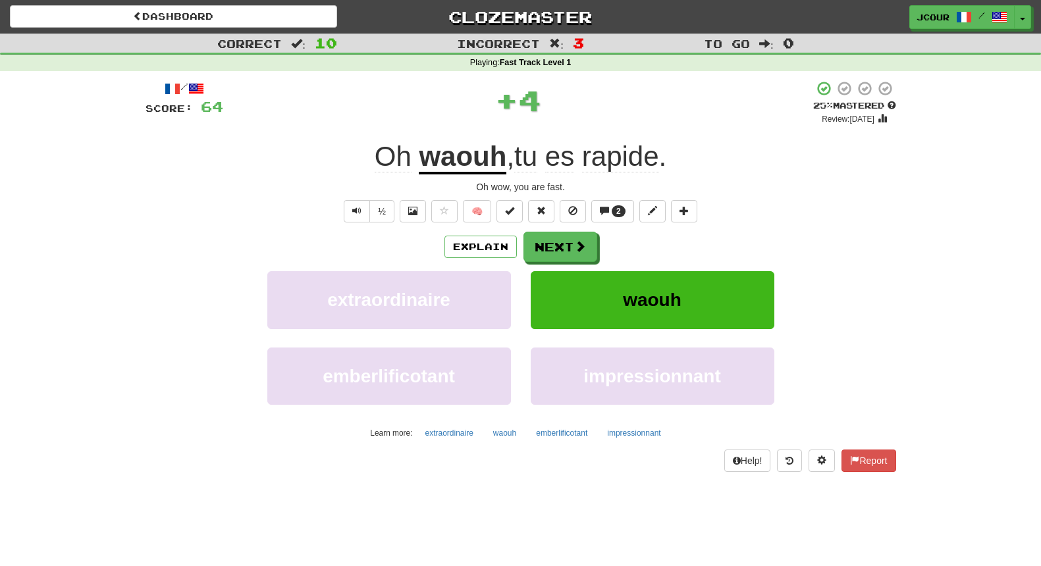
click at [468, 162] on u "waouh" at bounding box center [463, 158] width 88 height 34
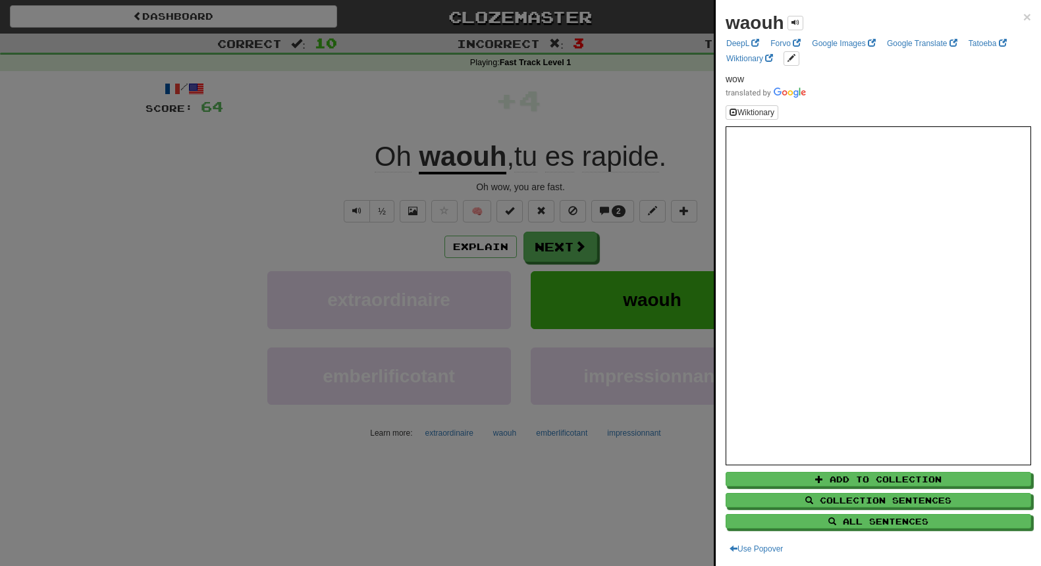
click at [302, 237] on div at bounding box center [520, 283] width 1041 height 566
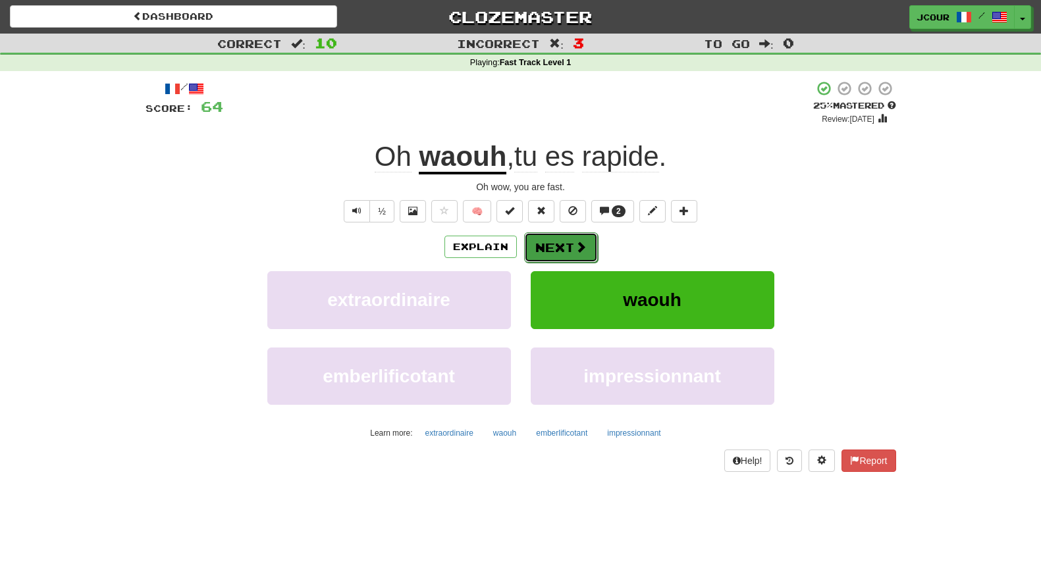
click at [562, 246] on button "Next" at bounding box center [561, 247] width 74 height 30
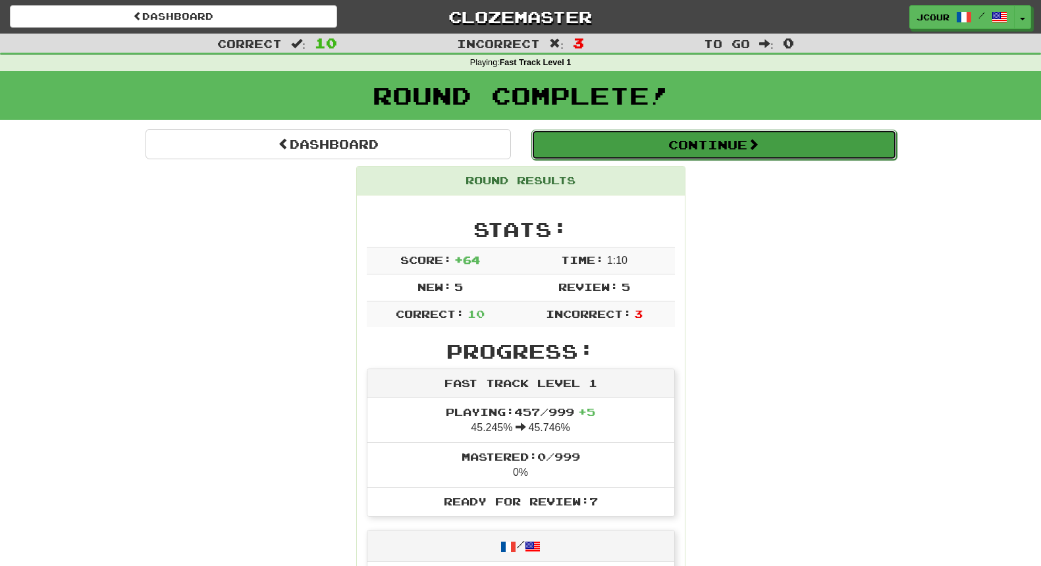
click at [671, 151] on button "Continue" at bounding box center [713, 145] width 365 height 30
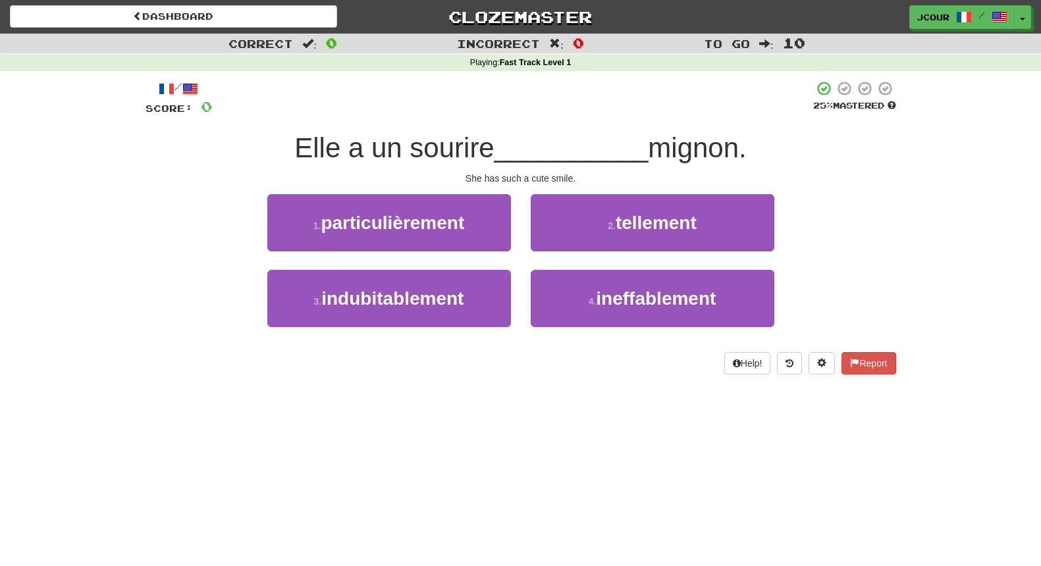
click at [602, 253] on div "2 . tellement" at bounding box center [652, 232] width 263 height 76
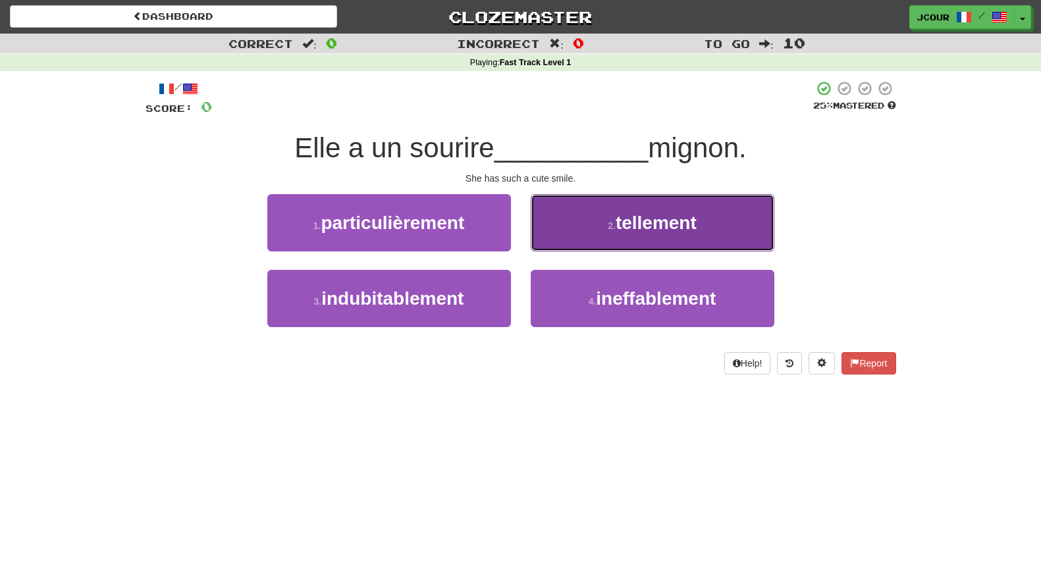
click at [612, 238] on button "2 . tellement" at bounding box center [653, 222] width 244 height 57
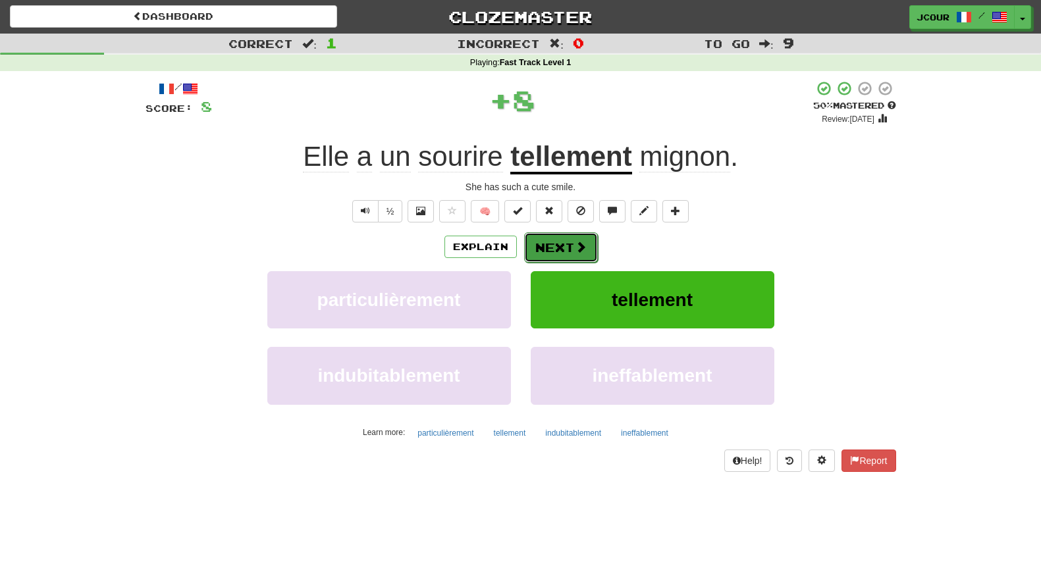
click at [563, 249] on button "Next" at bounding box center [561, 247] width 74 height 30
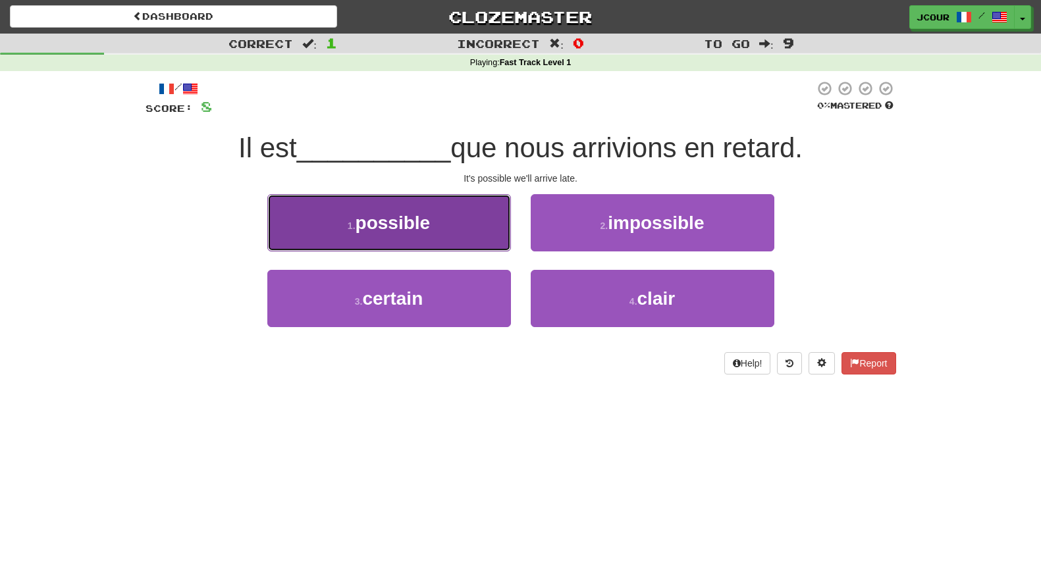
click at [498, 222] on button "1 . possible" at bounding box center [389, 222] width 244 height 57
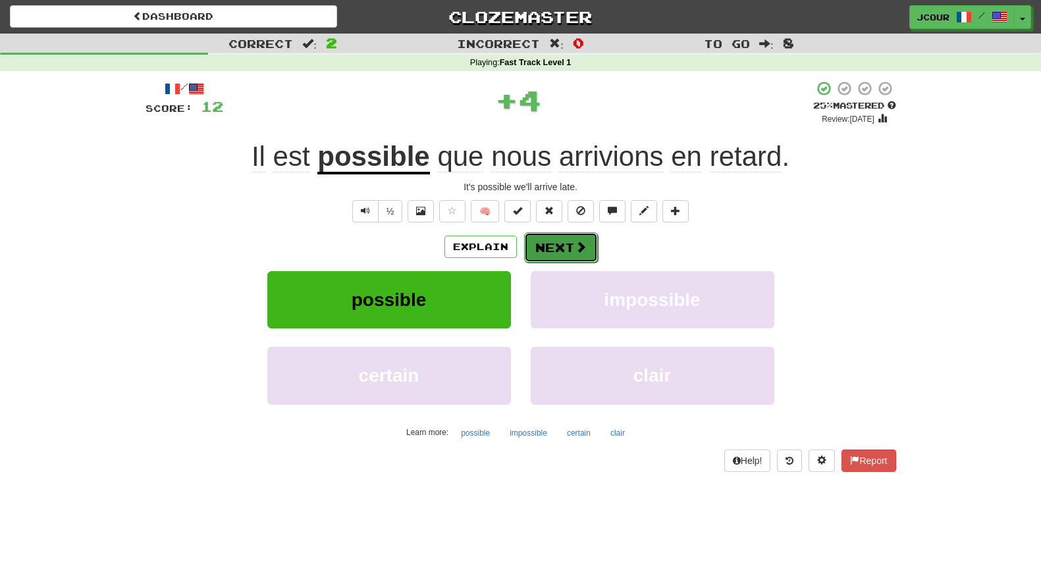
click at [543, 240] on button "Next" at bounding box center [561, 247] width 74 height 30
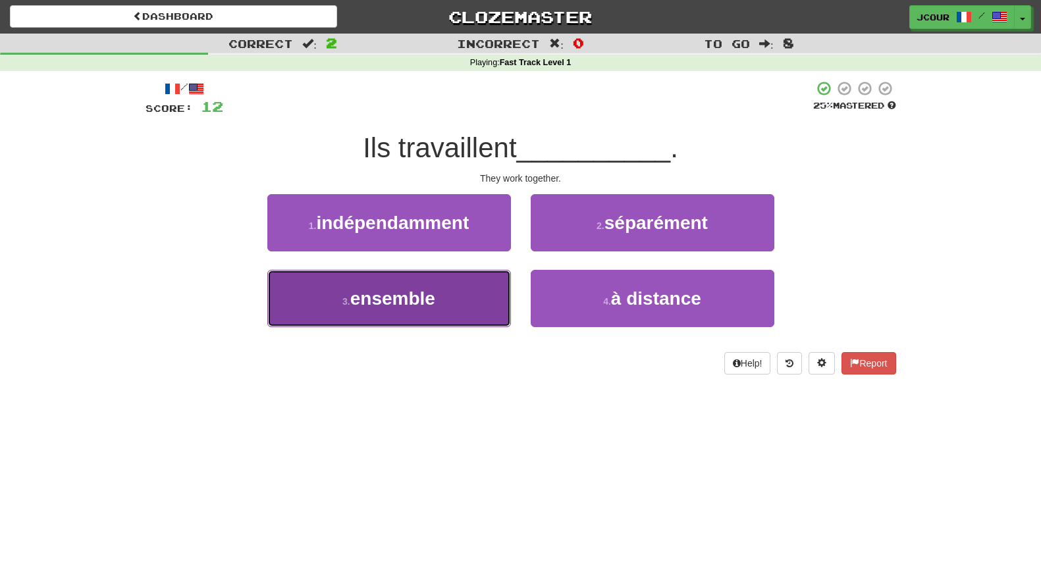
click at [469, 303] on button "3 . ensemble" at bounding box center [389, 298] width 244 height 57
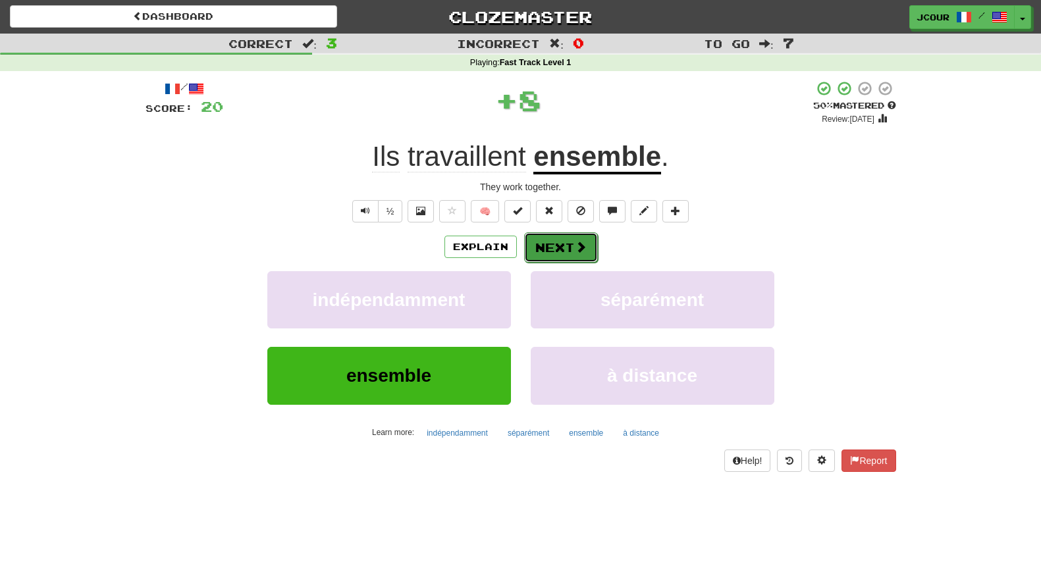
click at [562, 253] on button "Next" at bounding box center [561, 247] width 74 height 30
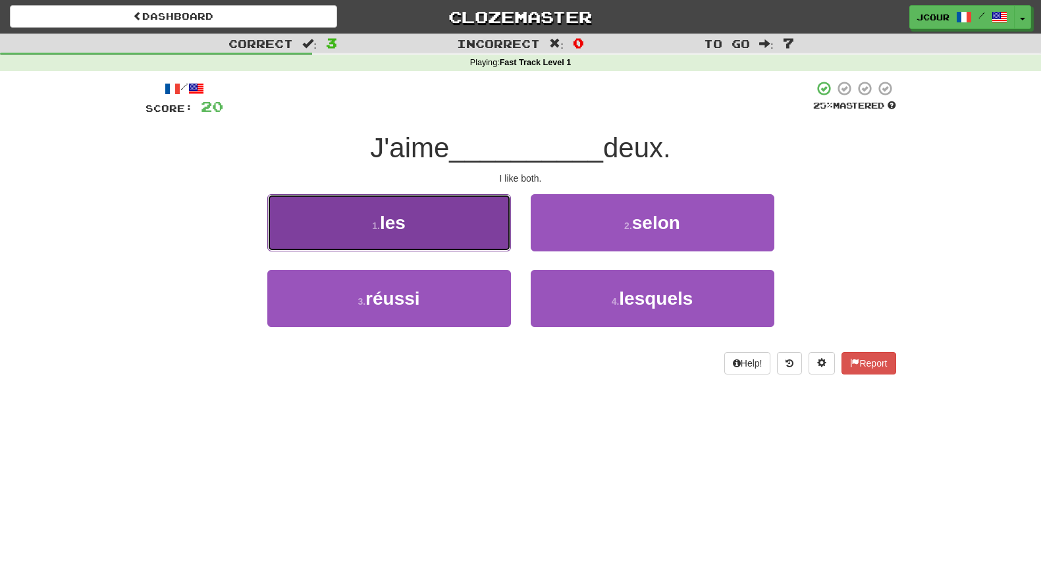
click at [483, 230] on button "1 . les" at bounding box center [389, 222] width 244 height 57
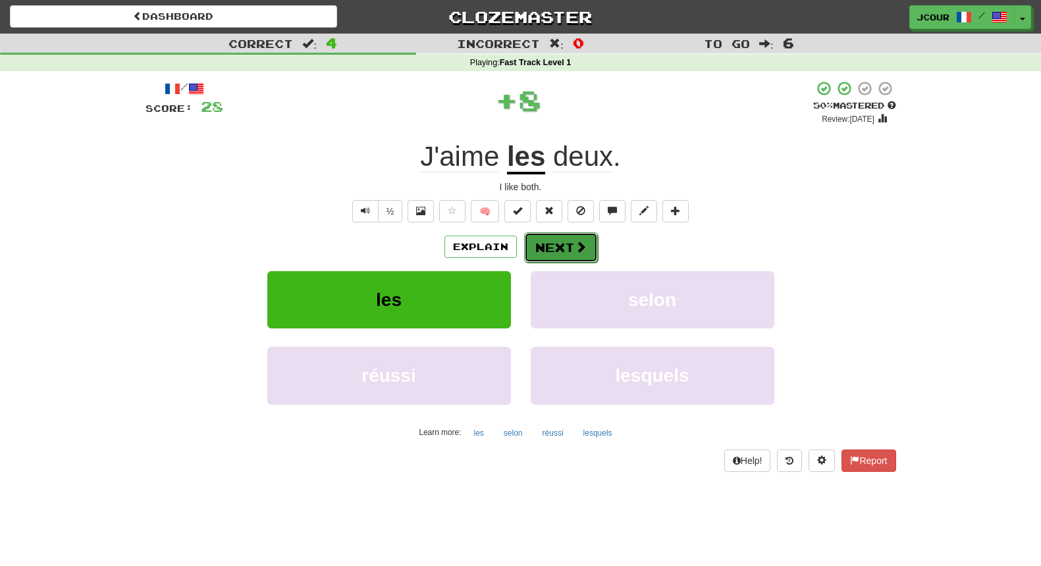
click at [558, 239] on button "Next" at bounding box center [561, 247] width 74 height 30
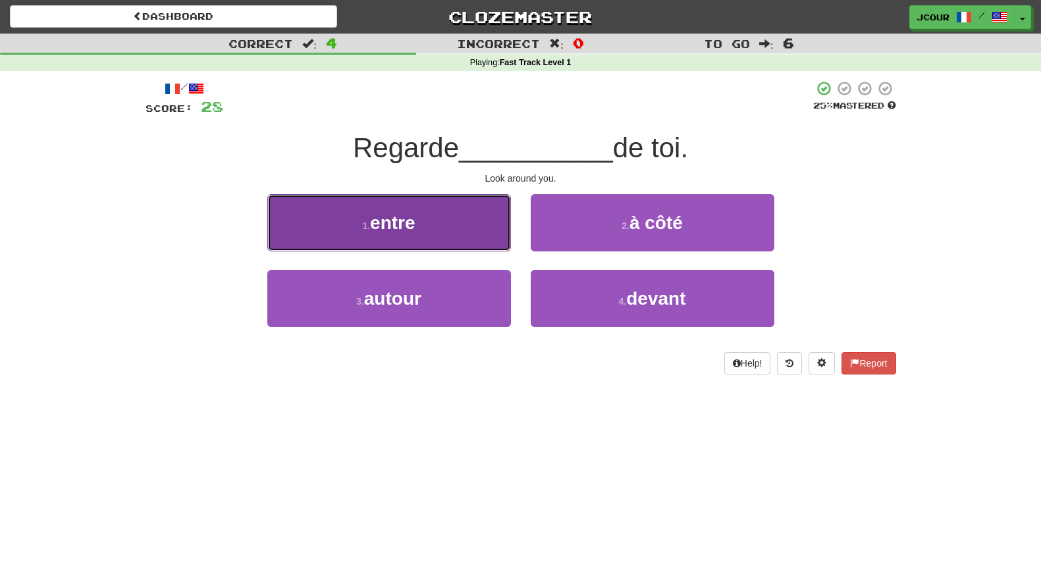
click at [468, 226] on button "1 . entre" at bounding box center [389, 222] width 244 height 57
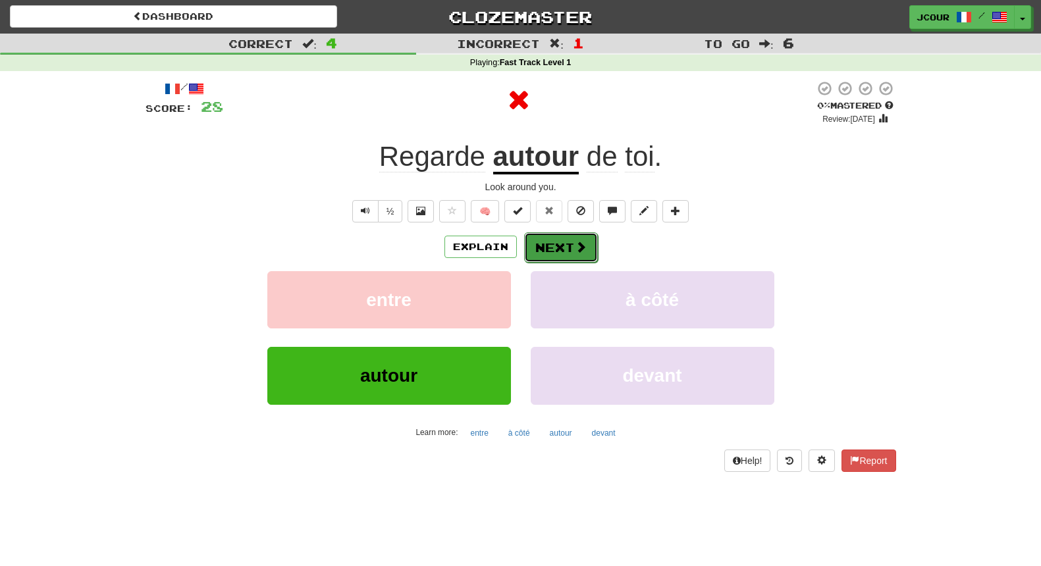
click at [548, 235] on button "Next" at bounding box center [561, 247] width 74 height 30
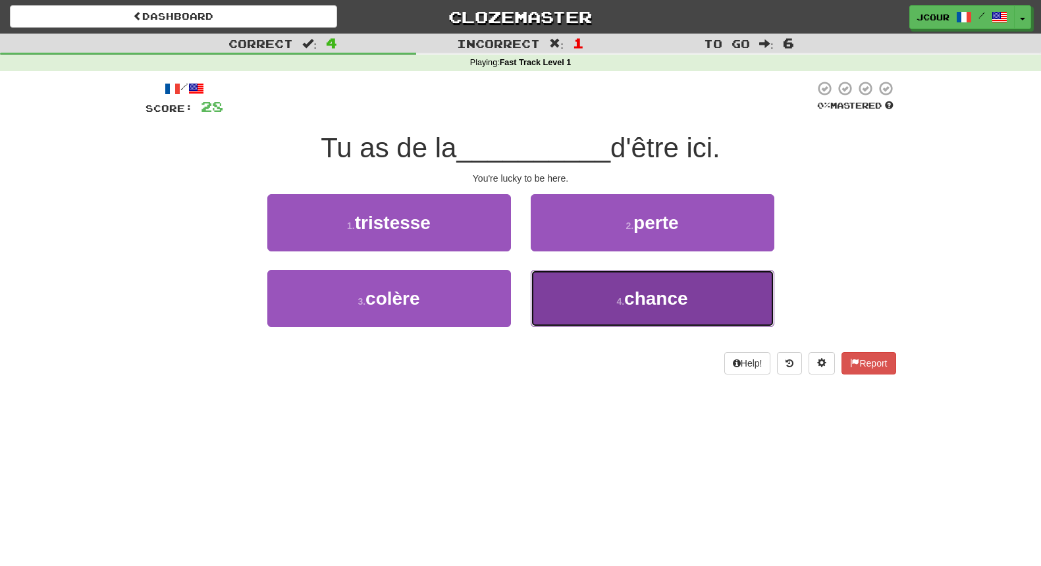
click at [649, 318] on button "4 . chance" at bounding box center [653, 298] width 244 height 57
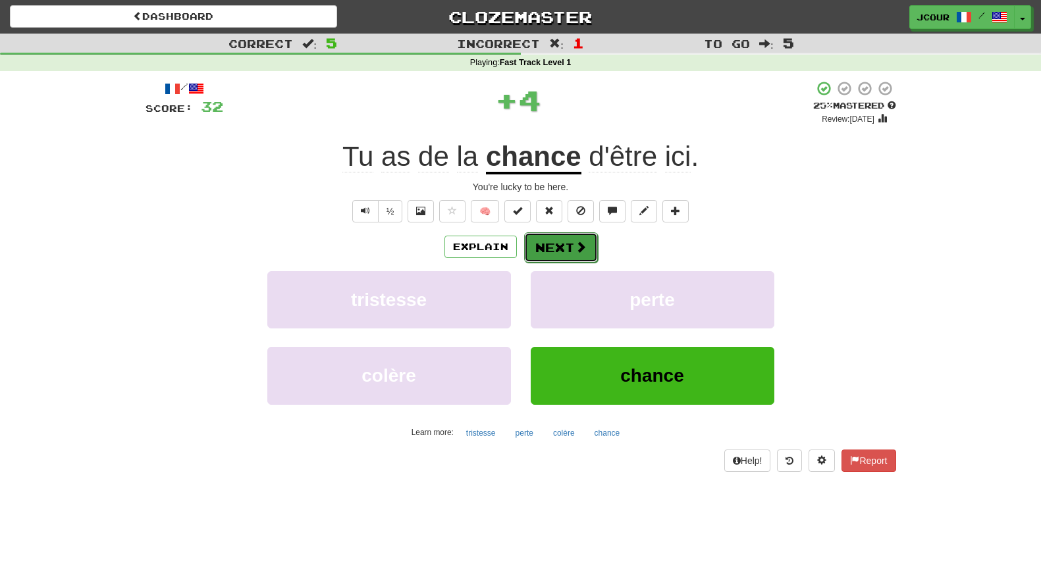
click at [581, 255] on button "Next" at bounding box center [561, 247] width 74 height 30
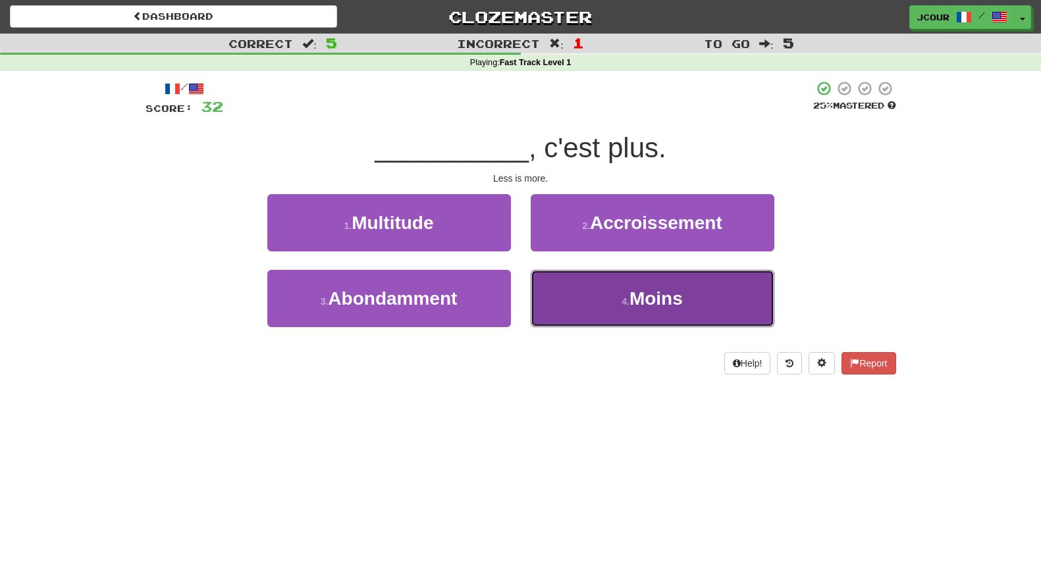
click at [622, 305] on small "4 ." at bounding box center [626, 301] width 8 height 11
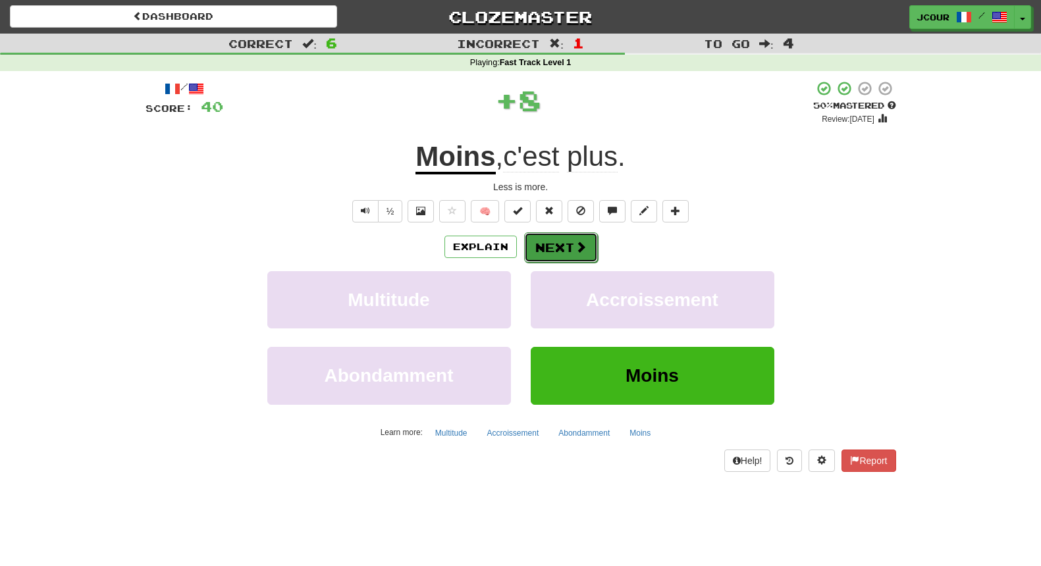
click at [590, 253] on button "Next" at bounding box center [561, 247] width 74 height 30
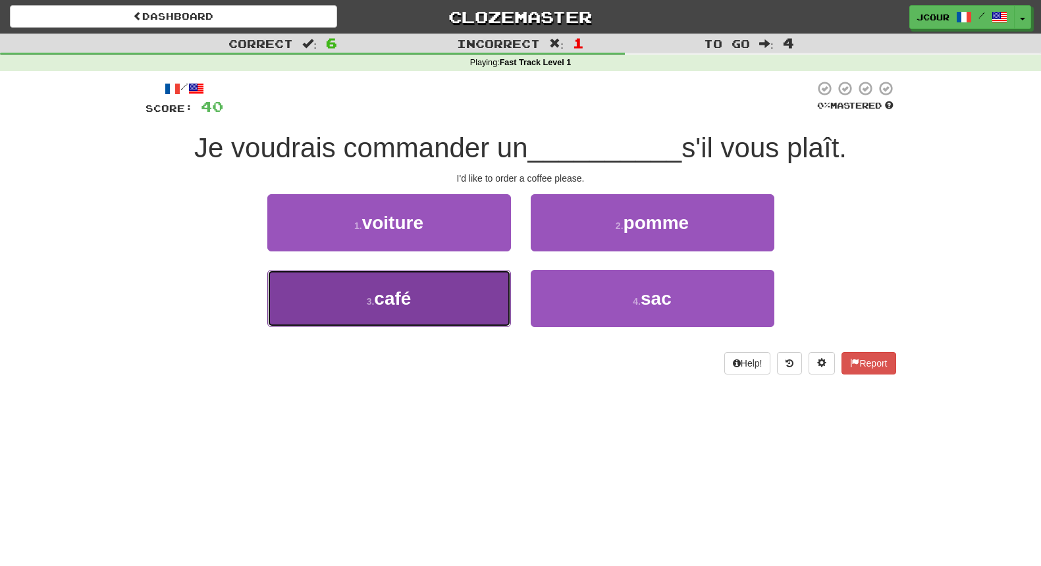
click at [460, 290] on button "3 . café" at bounding box center [389, 298] width 244 height 57
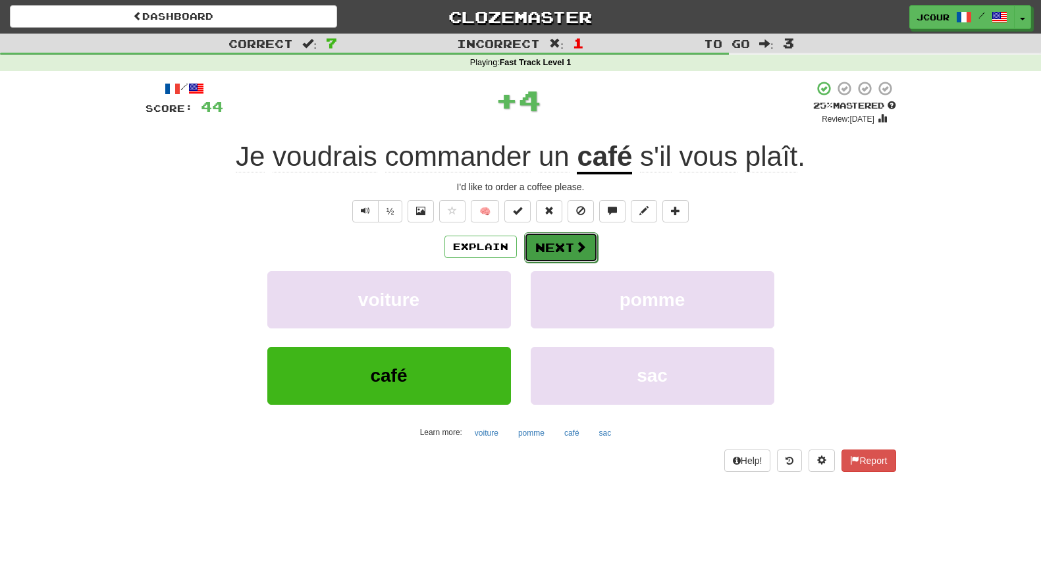
click at [579, 244] on span at bounding box center [581, 247] width 12 height 12
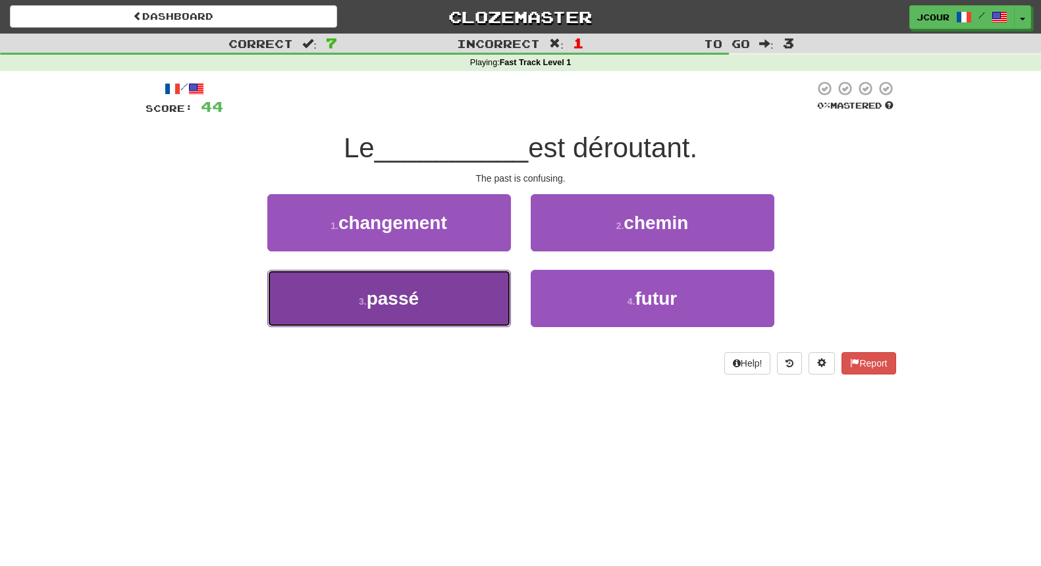
click at [456, 304] on button "3 . passé" at bounding box center [389, 298] width 244 height 57
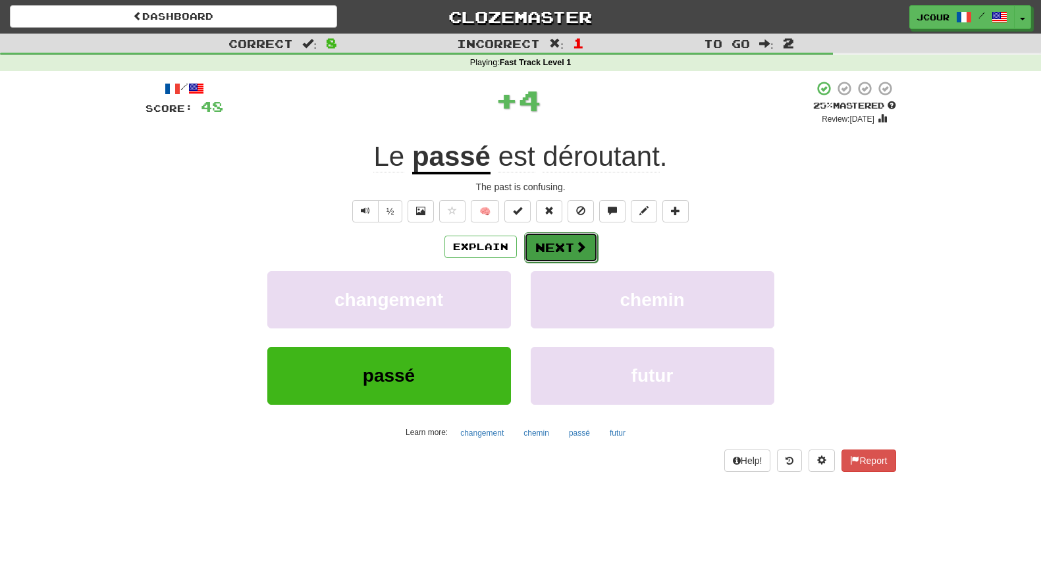
click at [555, 251] on button "Next" at bounding box center [561, 247] width 74 height 30
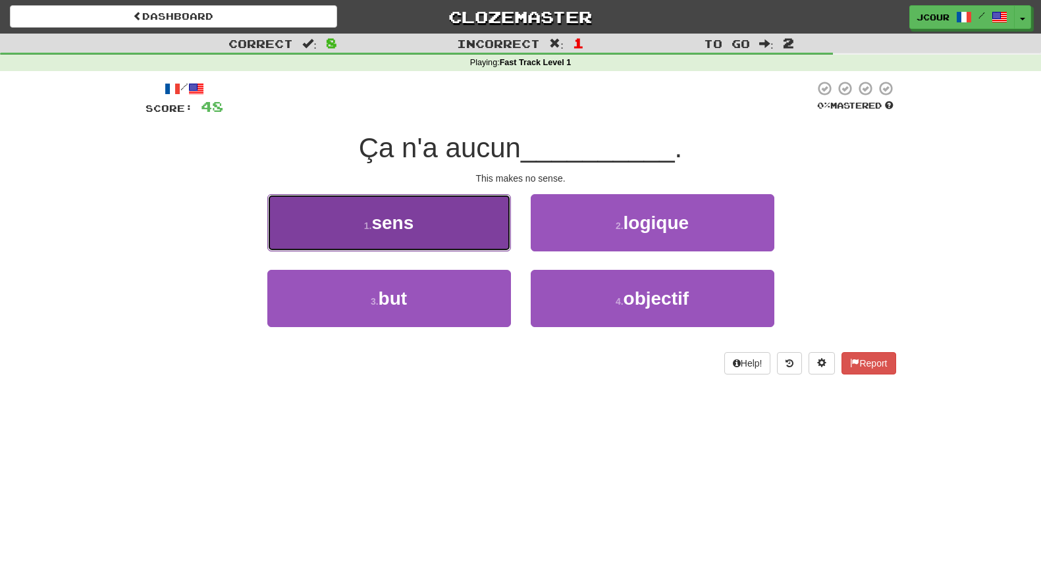
click at [485, 221] on button "1 . sens" at bounding box center [389, 222] width 244 height 57
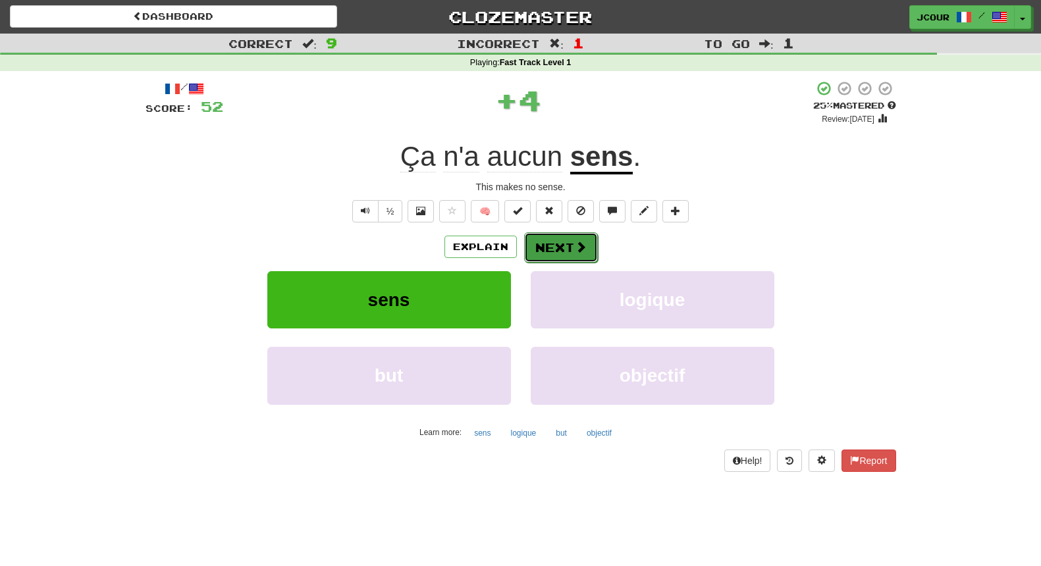
click at [577, 245] on span at bounding box center [581, 247] width 12 height 12
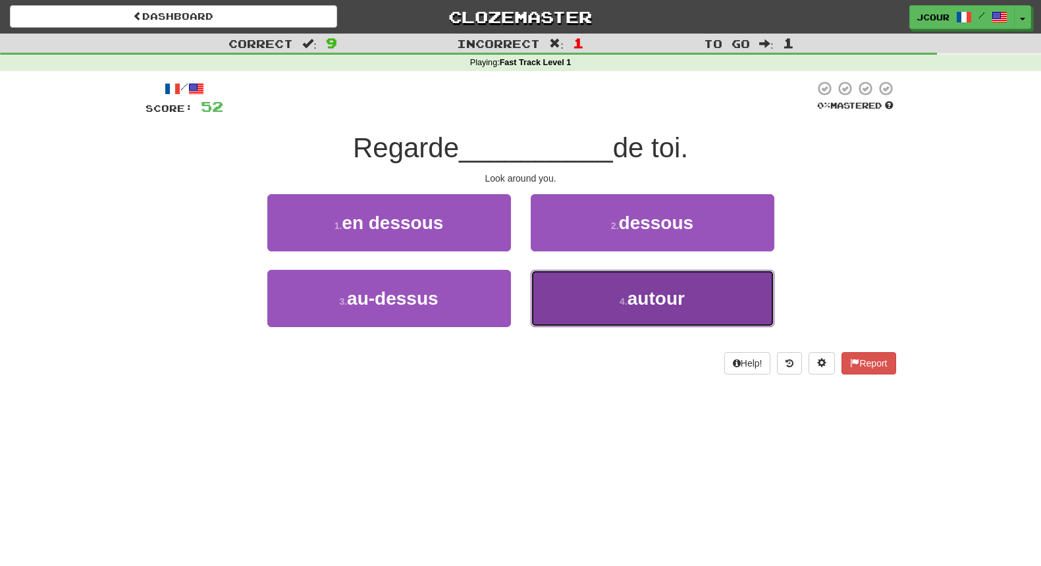
click at [598, 298] on button "4 . autour" at bounding box center [653, 298] width 244 height 57
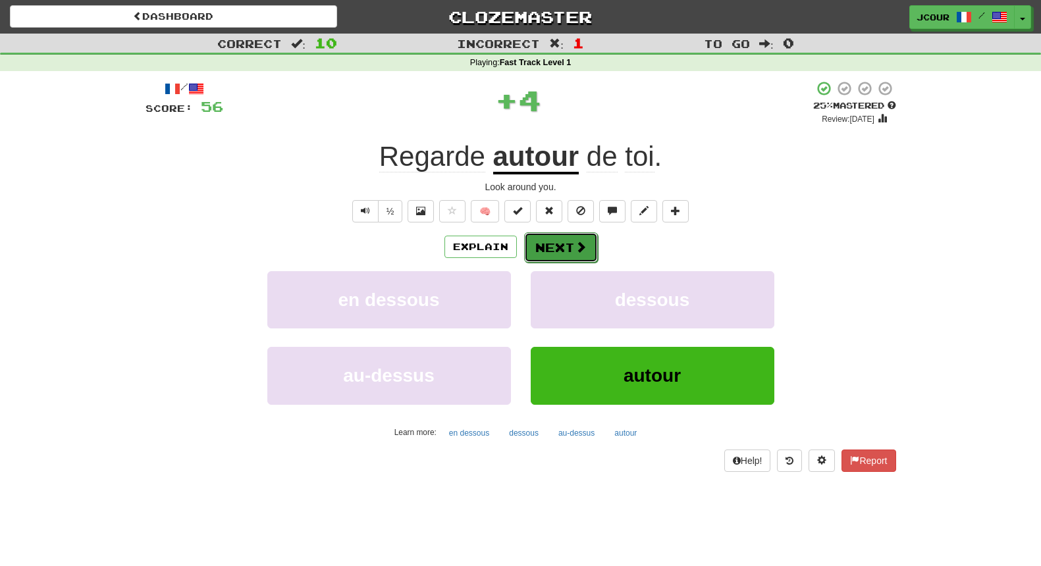
click at [577, 245] on span at bounding box center [581, 247] width 12 height 12
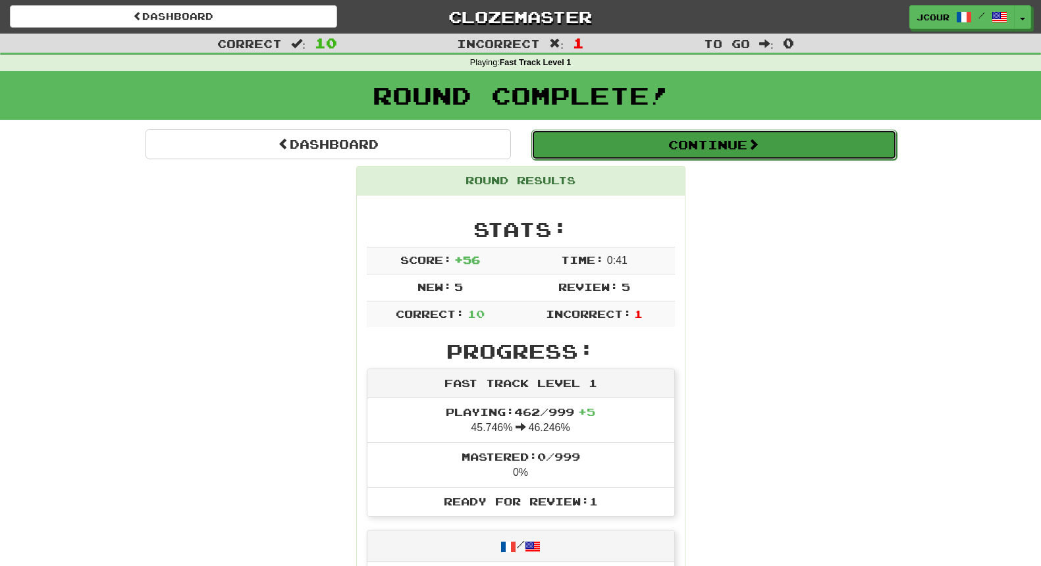
click at [646, 153] on button "Continue" at bounding box center [713, 145] width 365 height 30
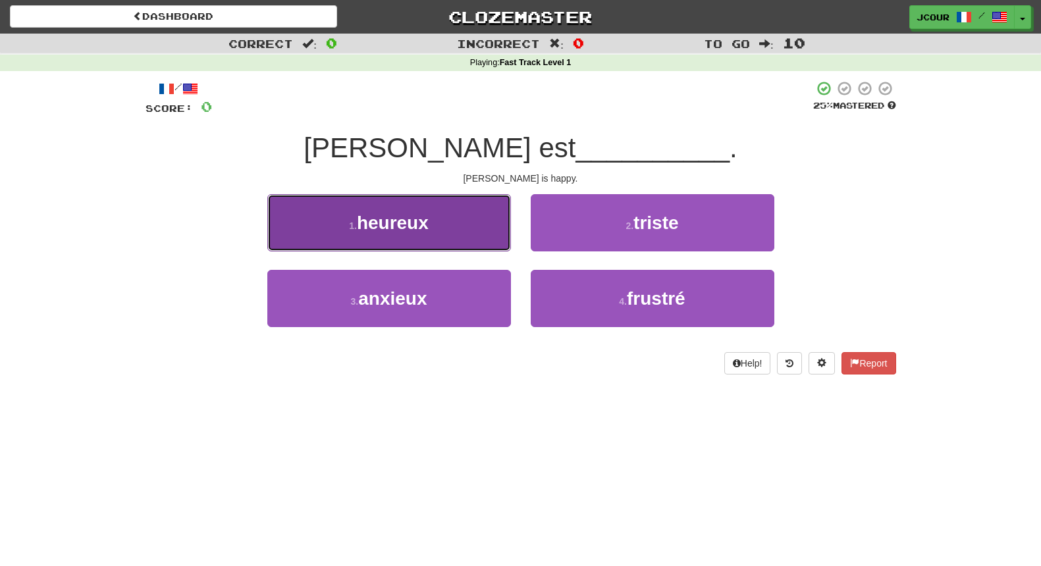
click at [466, 240] on button "1 . heureux" at bounding box center [389, 222] width 244 height 57
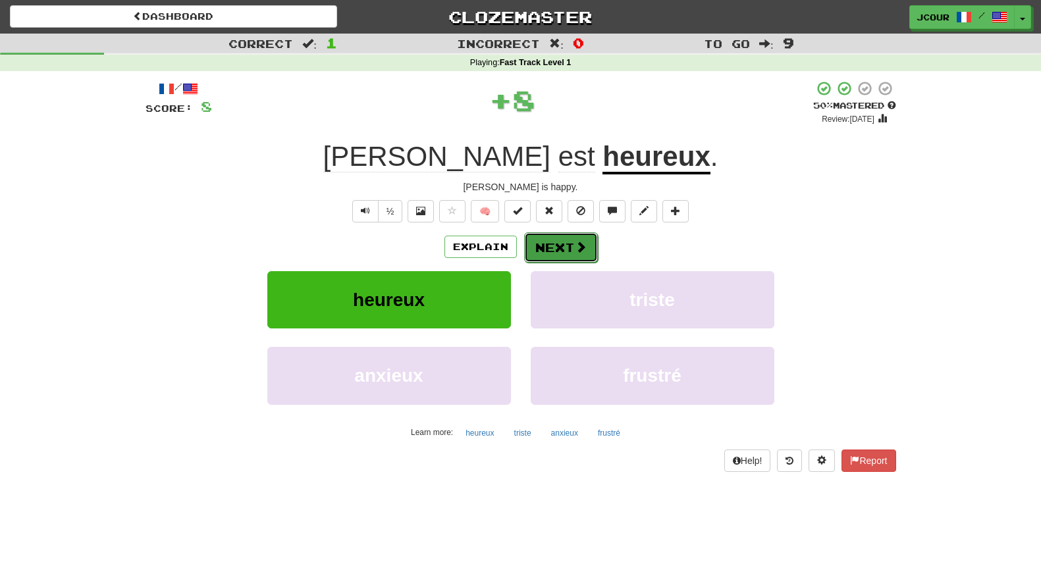
click at [562, 242] on button "Next" at bounding box center [561, 247] width 74 height 30
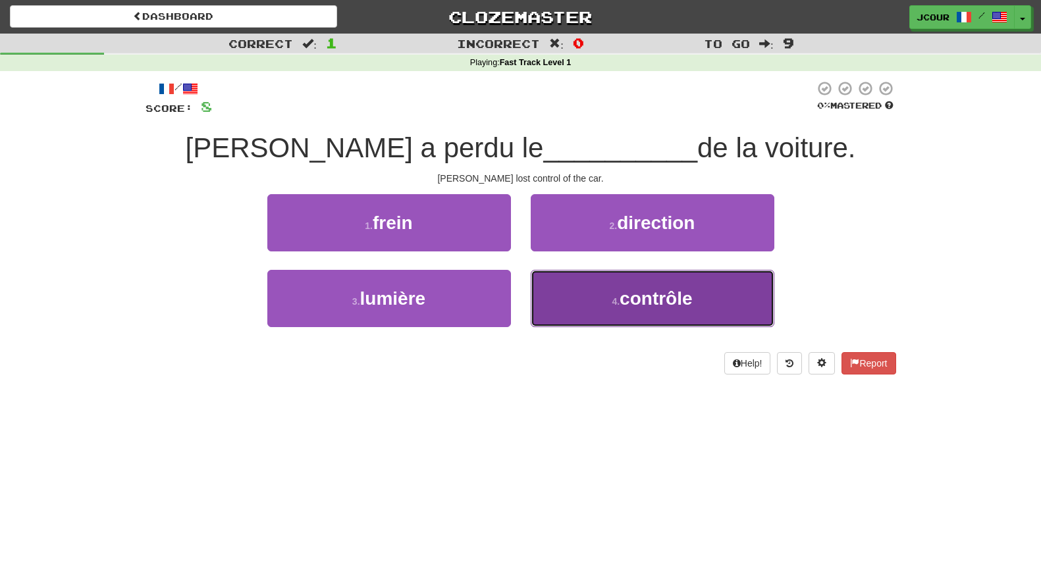
click at [654, 315] on button "4 . contrôle" at bounding box center [653, 298] width 244 height 57
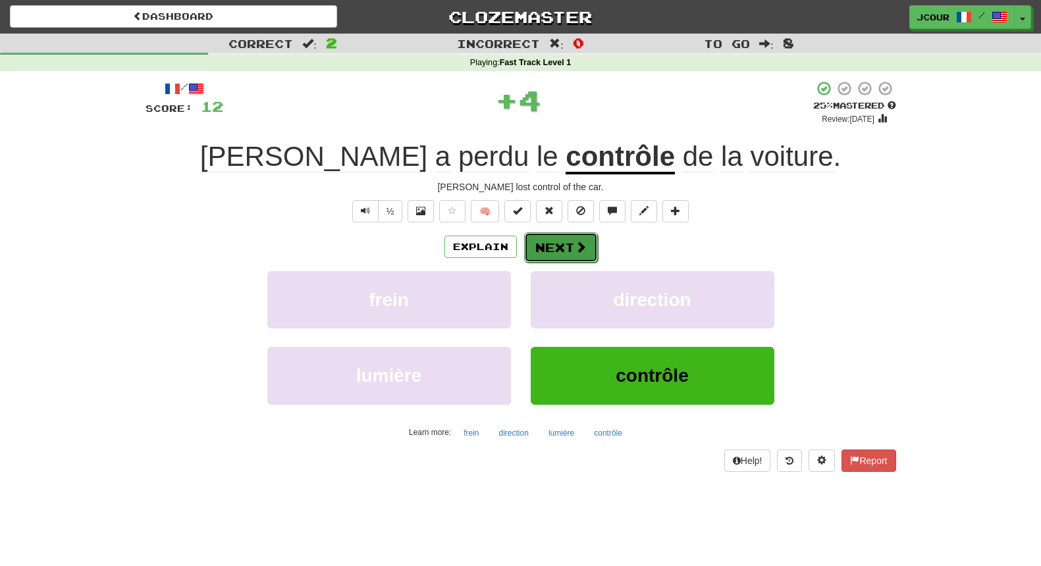
click at [582, 242] on span at bounding box center [581, 247] width 12 height 12
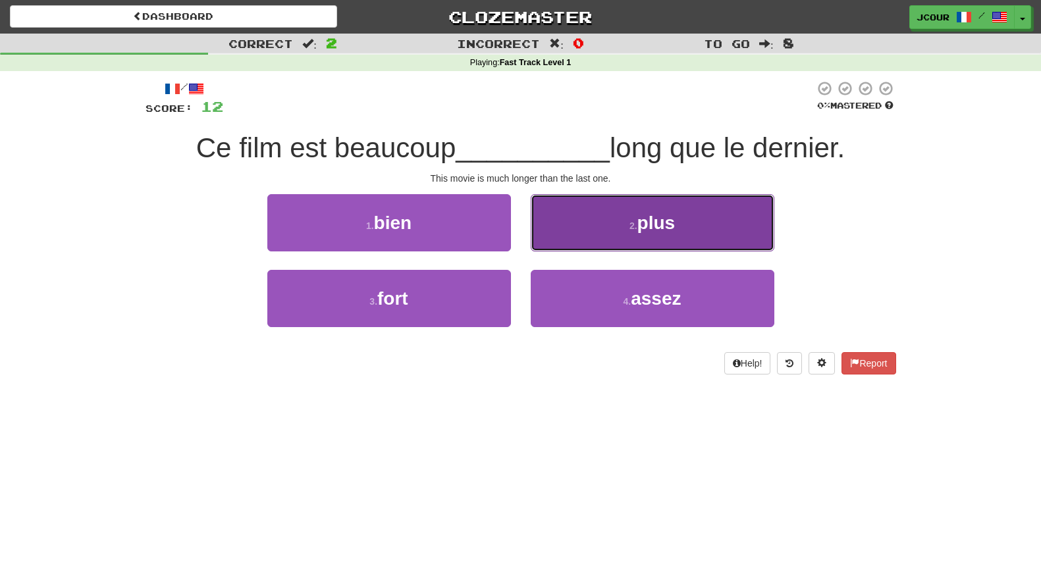
click at [585, 240] on button "2 . plus" at bounding box center [653, 222] width 244 height 57
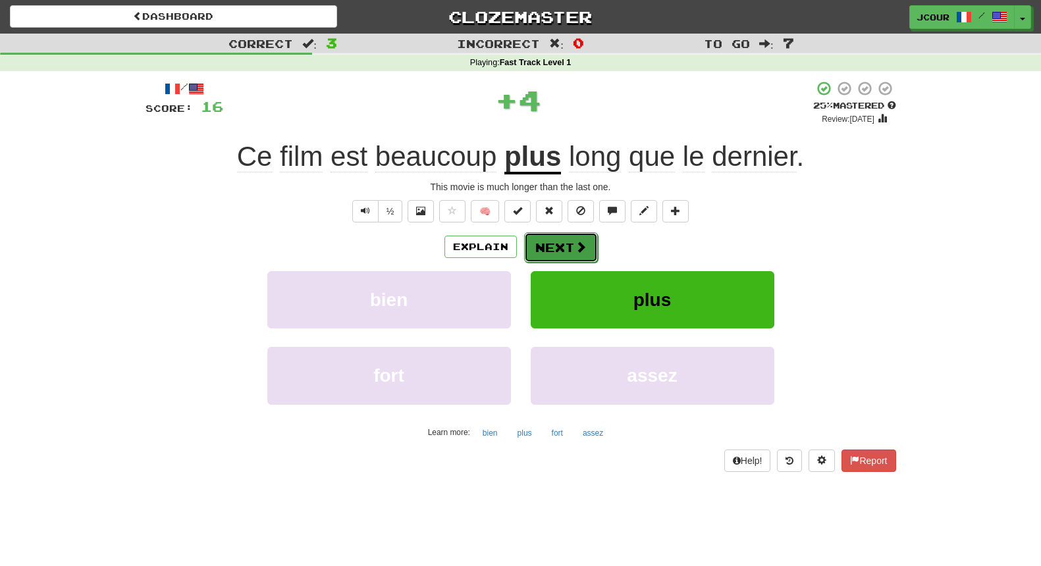
click at [585, 241] on span at bounding box center [581, 247] width 12 height 12
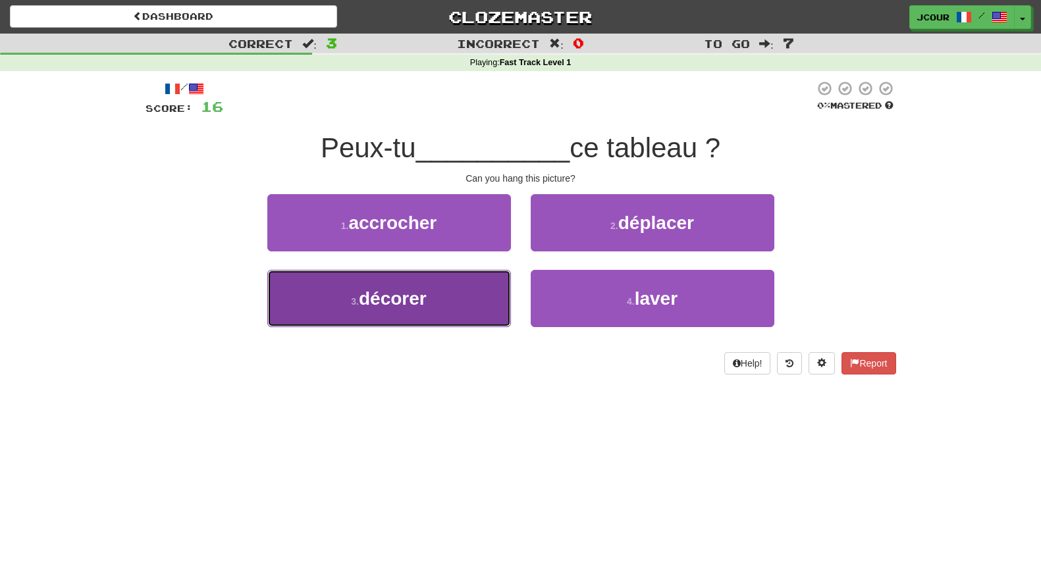
click at [462, 312] on button "3 . décorer" at bounding box center [389, 298] width 244 height 57
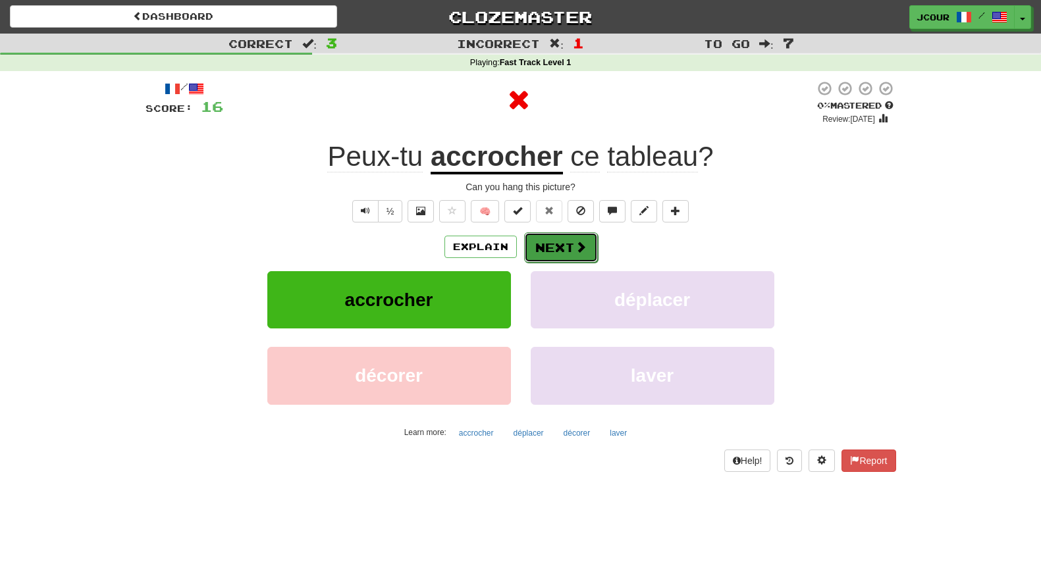
click at [549, 240] on button "Next" at bounding box center [561, 247] width 74 height 30
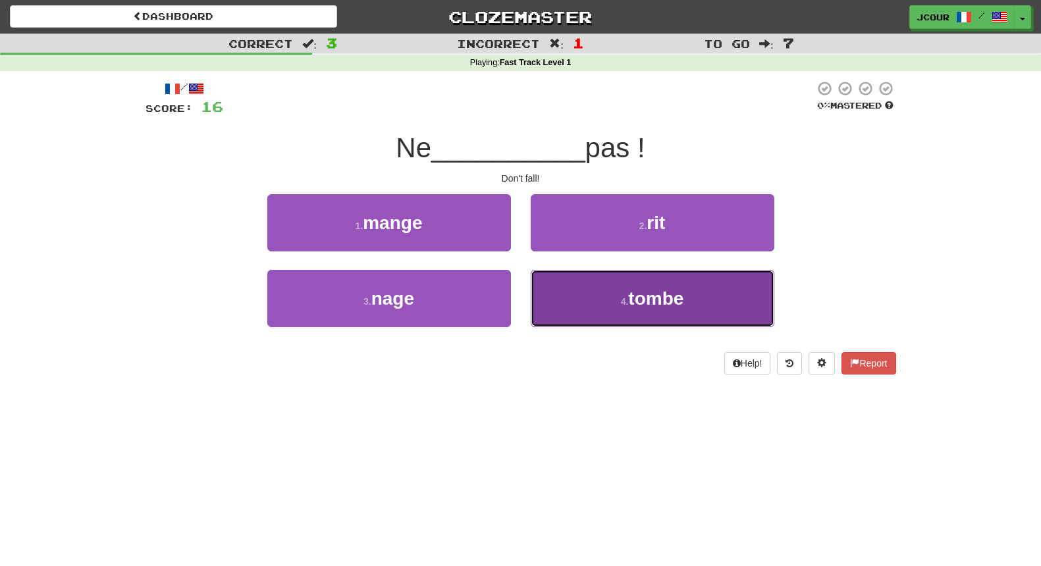
click at [626, 300] on small "4 ." at bounding box center [625, 301] width 8 height 11
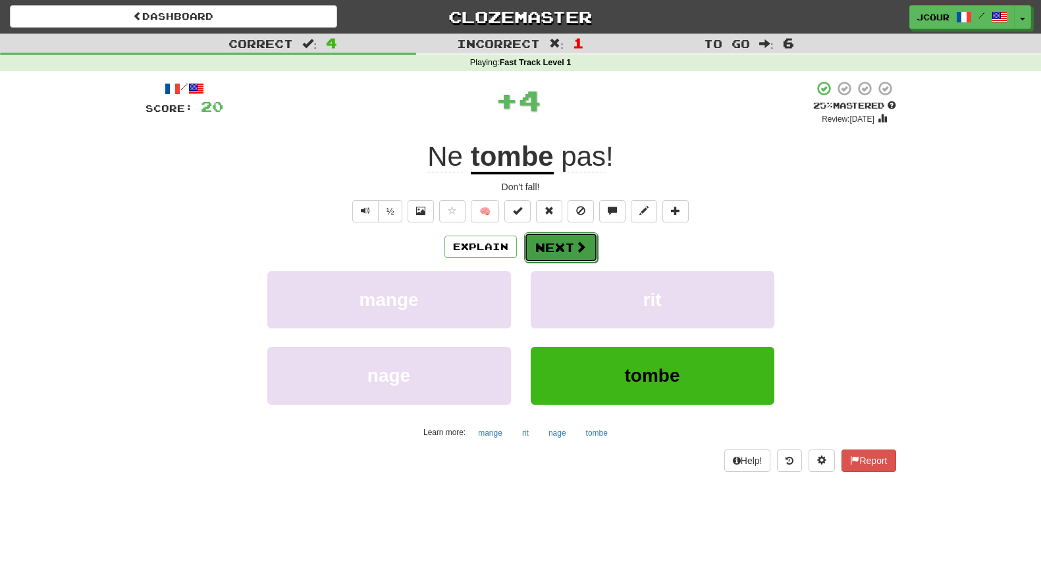
click at [580, 244] on span at bounding box center [581, 247] width 12 height 12
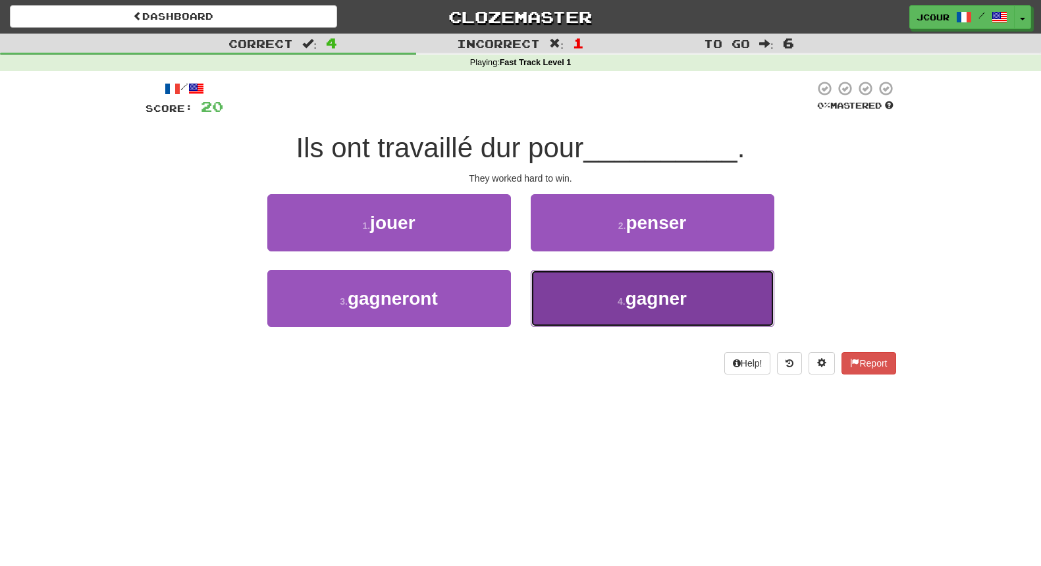
click at [589, 296] on button "4 . gagner" at bounding box center [653, 298] width 244 height 57
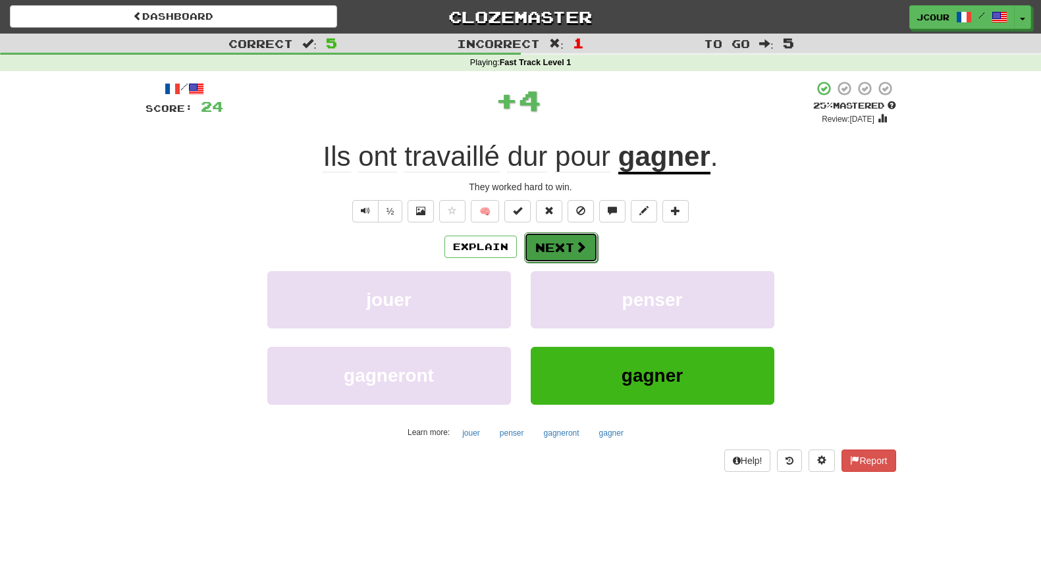
click at [572, 246] on button "Next" at bounding box center [561, 247] width 74 height 30
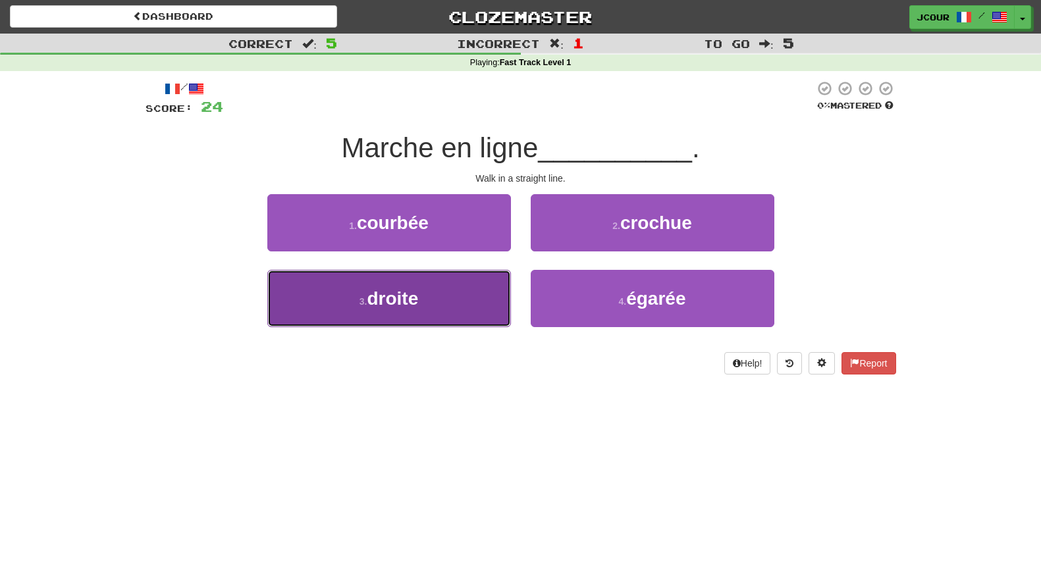
click at [446, 312] on button "3 . droite" at bounding box center [389, 298] width 244 height 57
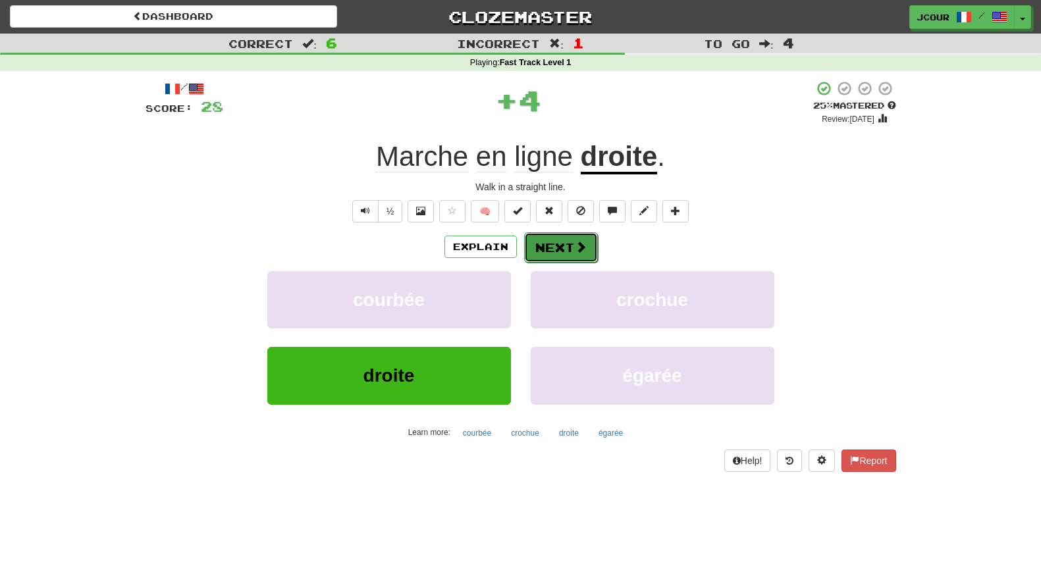
click at [563, 245] on button "Next" at bounding box center [561, 247] width 74 height 30
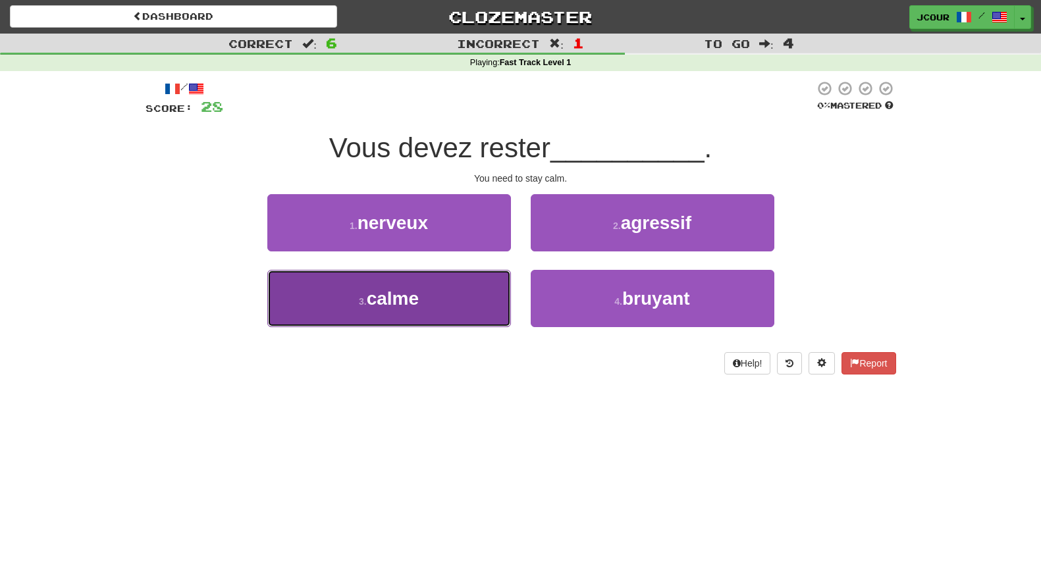
click at [456, 282] on button "3 . calme" at bounding box center [389, 298] width 244 height 57
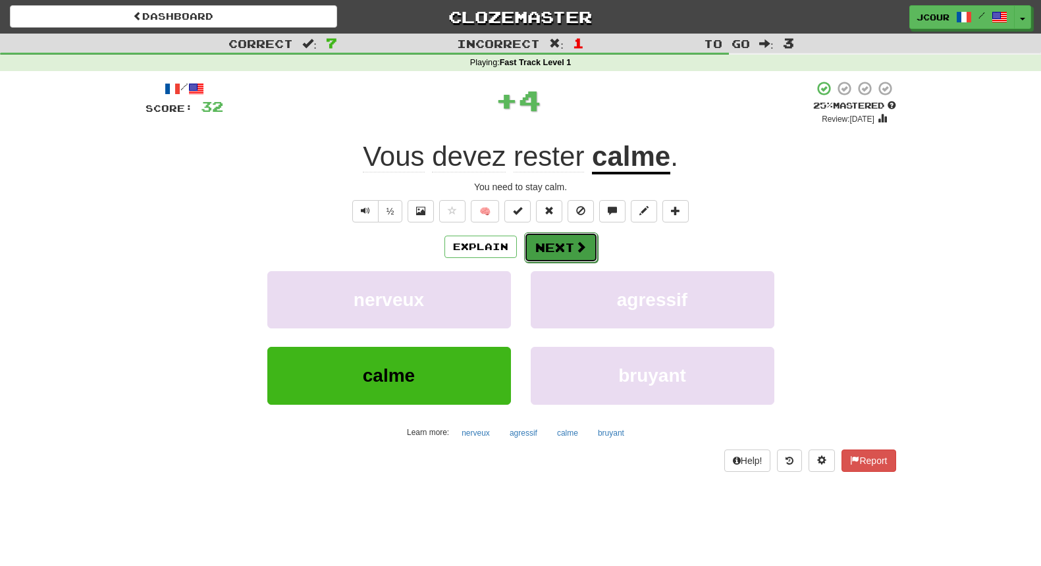
click at [552, 253] on button "Next" at bounding box center [561, 247] width 74 height 30
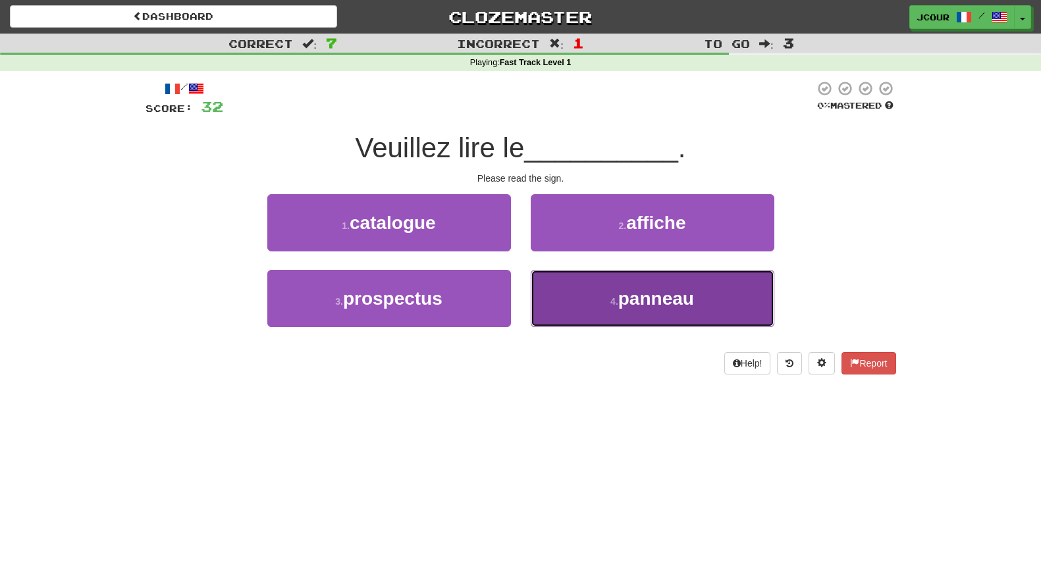
click at [628, 292] on span "panneau" at bounding box center [656, 298] width 76 height 20
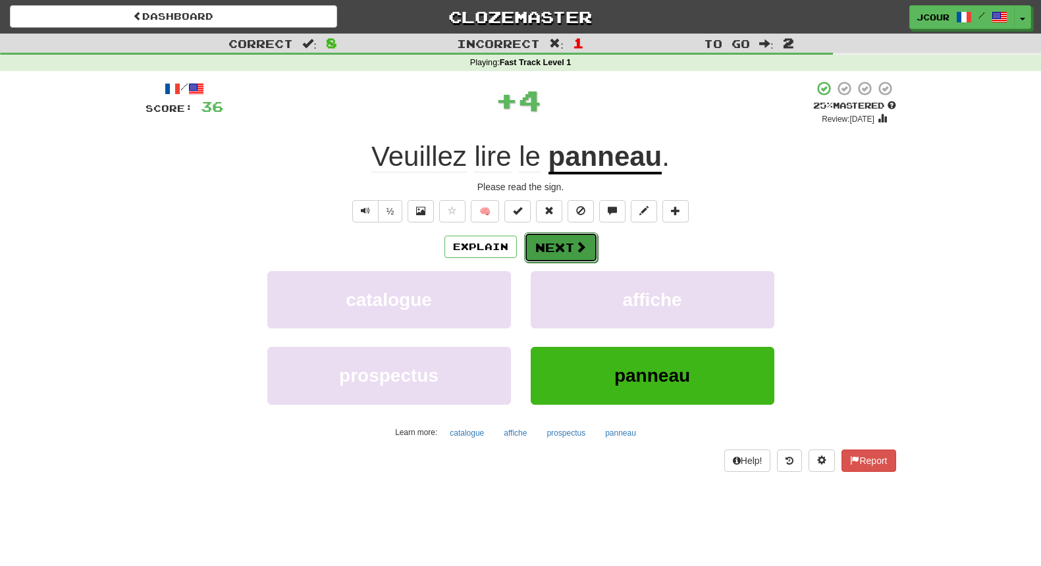
click at [592, 252] on button "Next" at bounding box center [561, 247] width 74 height 30
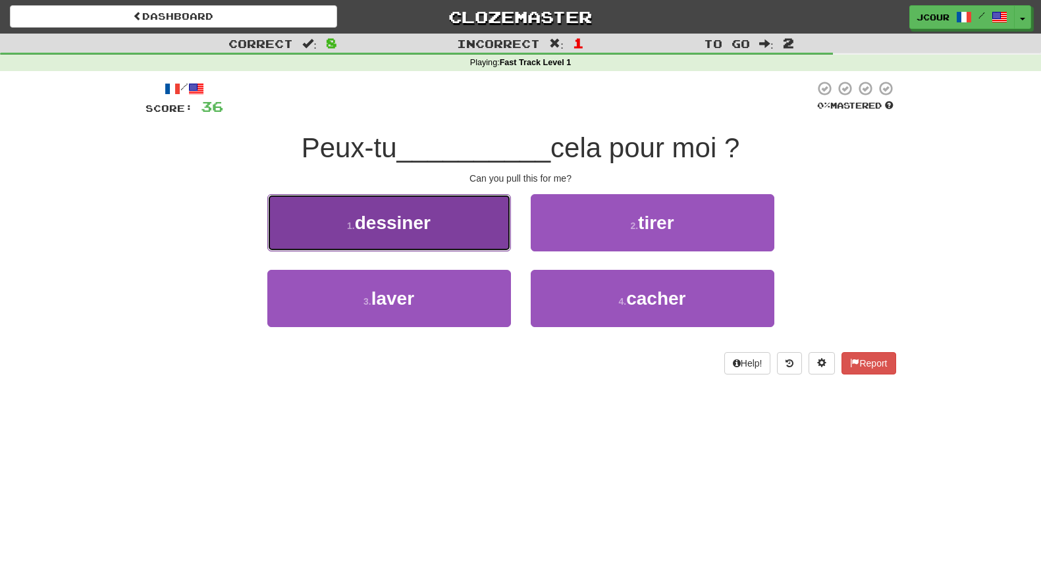
click at [460, 214] on button "1 . dessiner" at bounding box center [389, 222] width 244 height 57
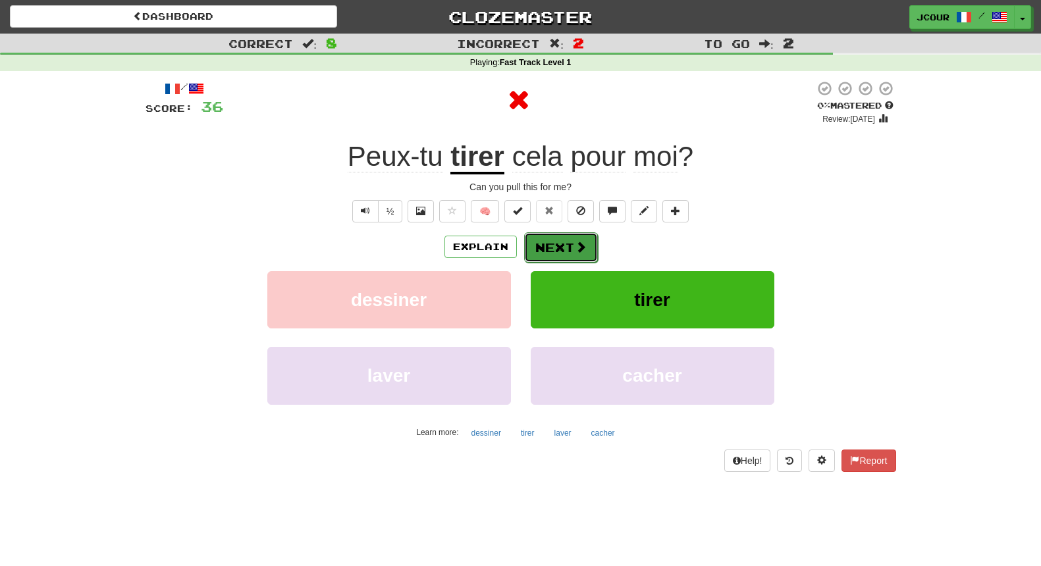
click at [555, 246] on button "Next" at bounding box center [561, 247] width 74 height 30
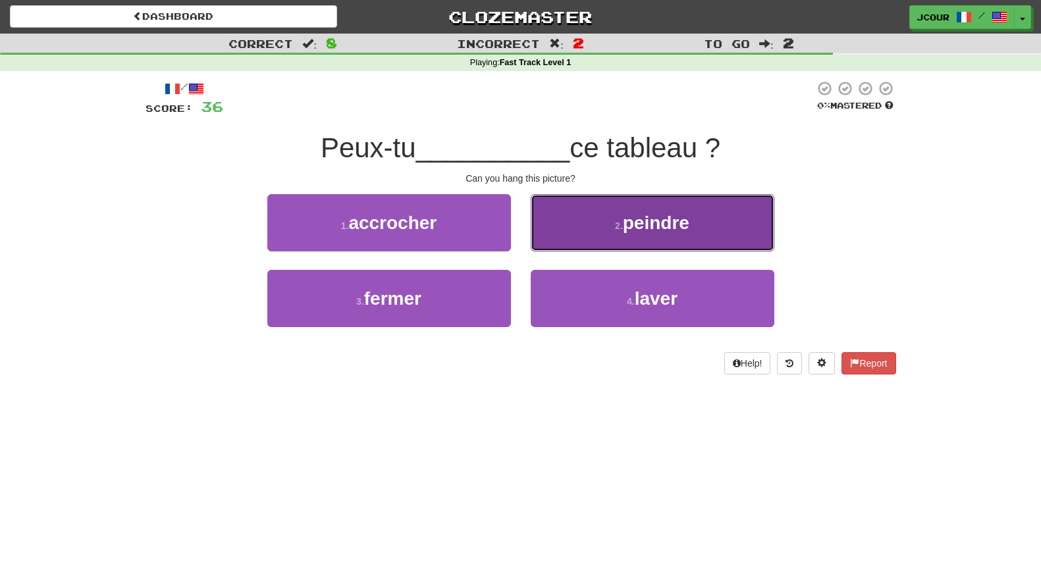
click at [572, 237] on button "2 . peindre" at bounding box center [653, 222] width 244 height 57
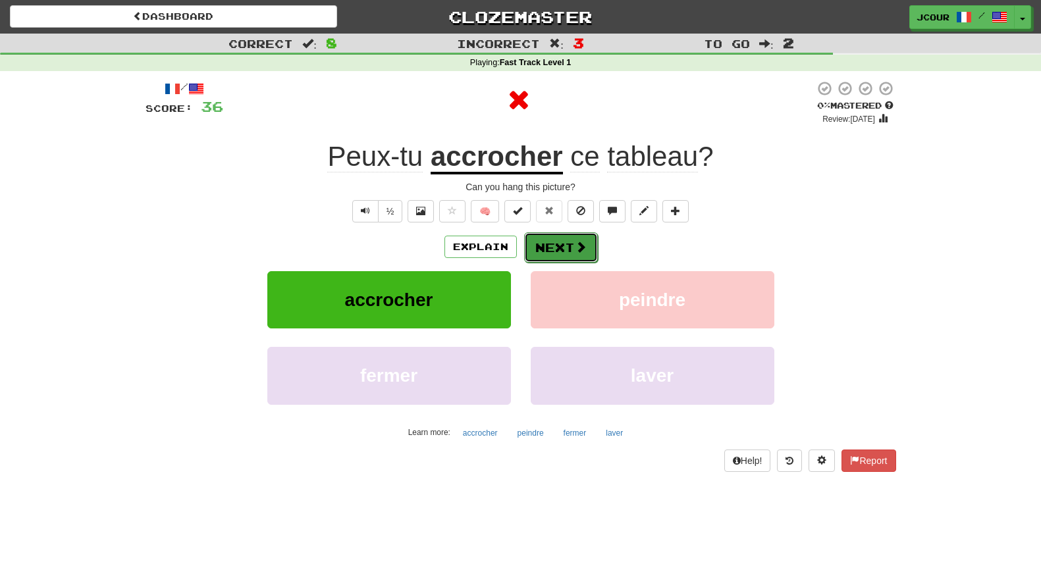
click at [548, 240] on button "Next" at bounding box center [561, 247] width 74 height 30
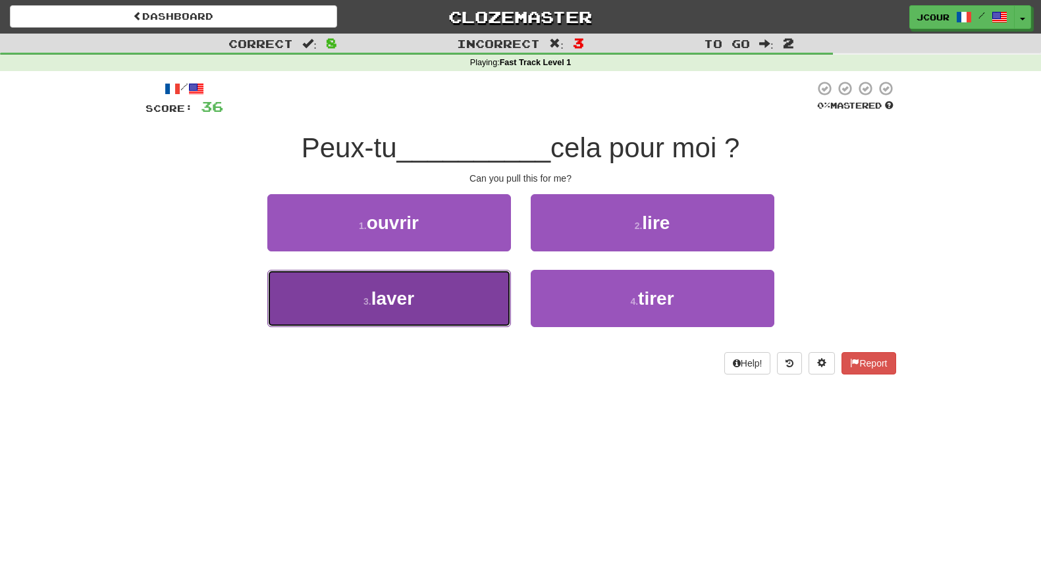
click at [452, 283] on button "3 . laver" at bounding box center [389, 298] width 244 height 57
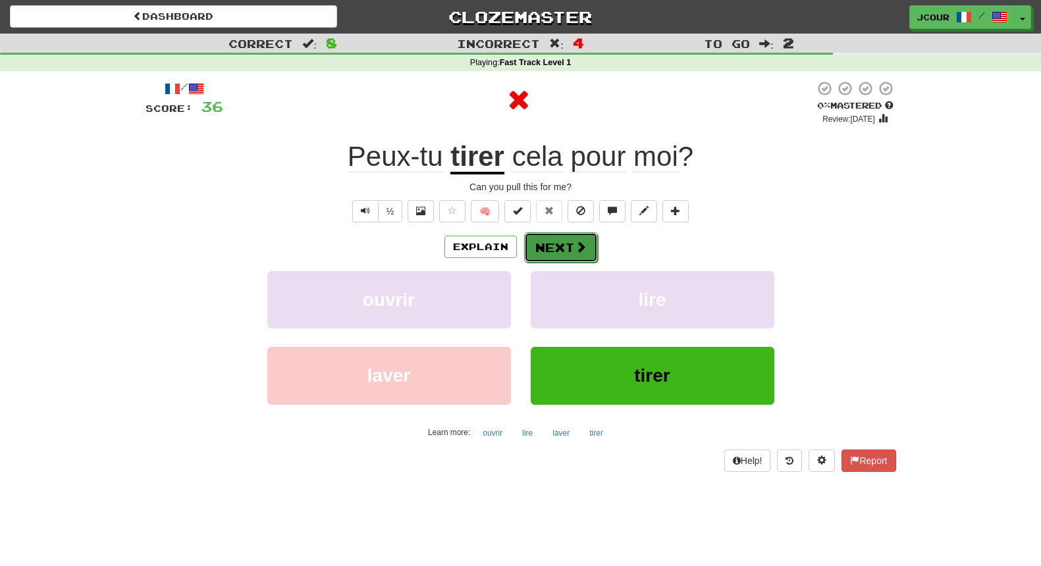
click at [542, 238] on button "Next" at bounding box center [561, 247] width 74 height 30
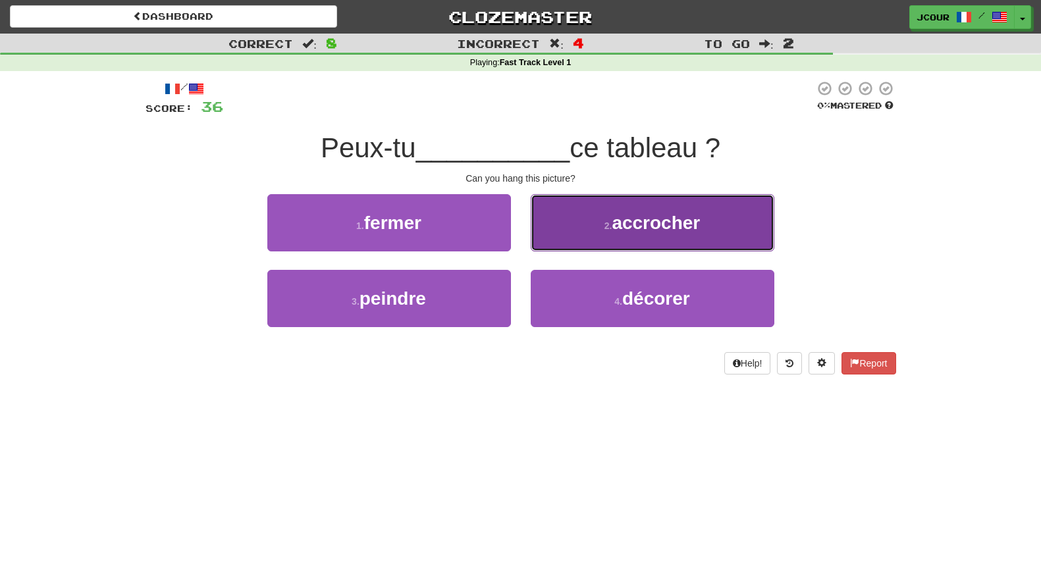
click at [571, 228] on button "2 . accrocher" at bounding box center [653, 222] width 244 height 57
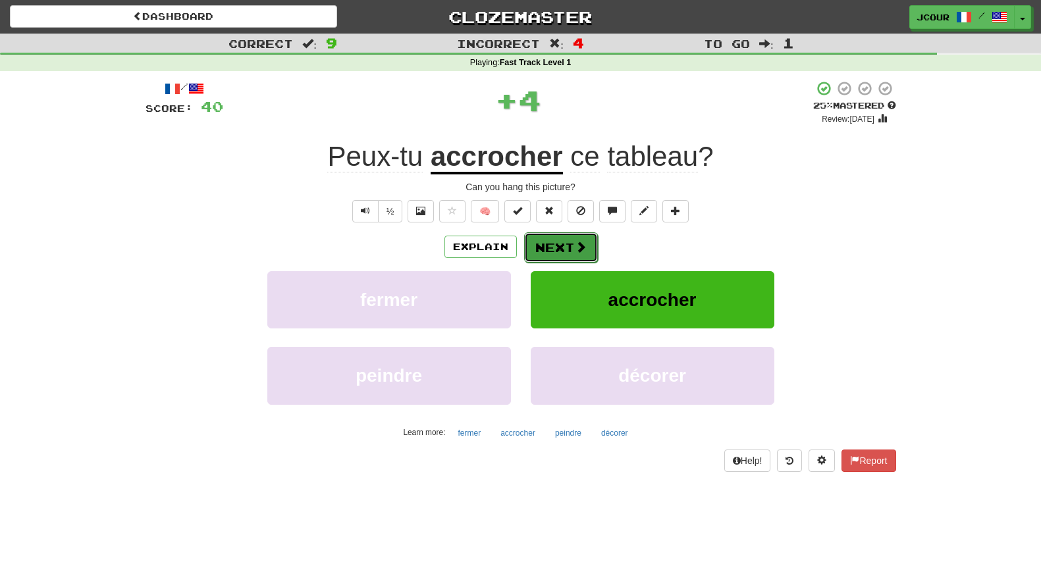
click at [554, 241] on button "Next" at bounding box center [561, 247] width 74 height 30
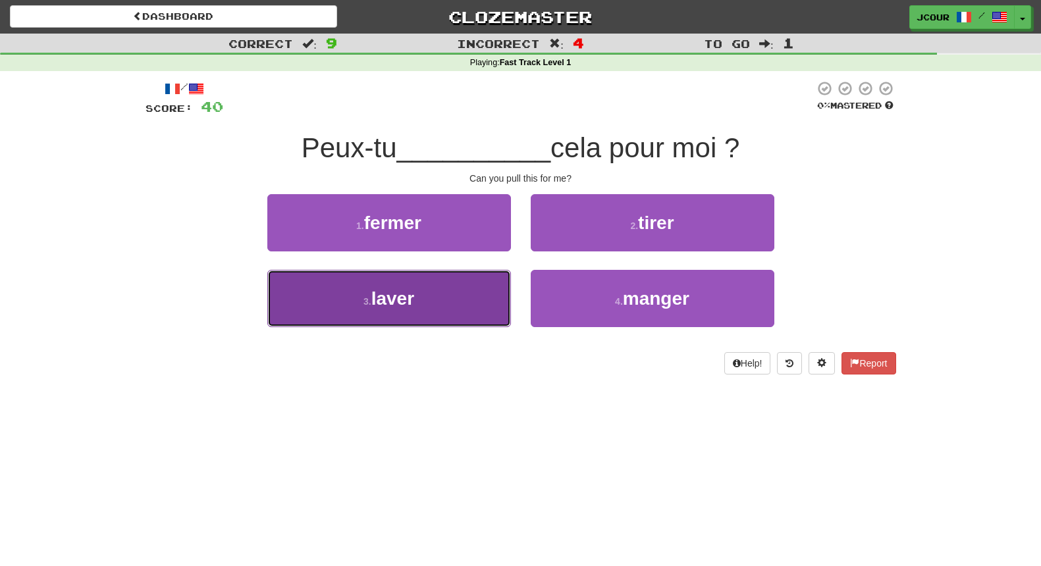
click at [438, 300] on button "3 . laver" at bounding box center [389, 298] width 244 height 57
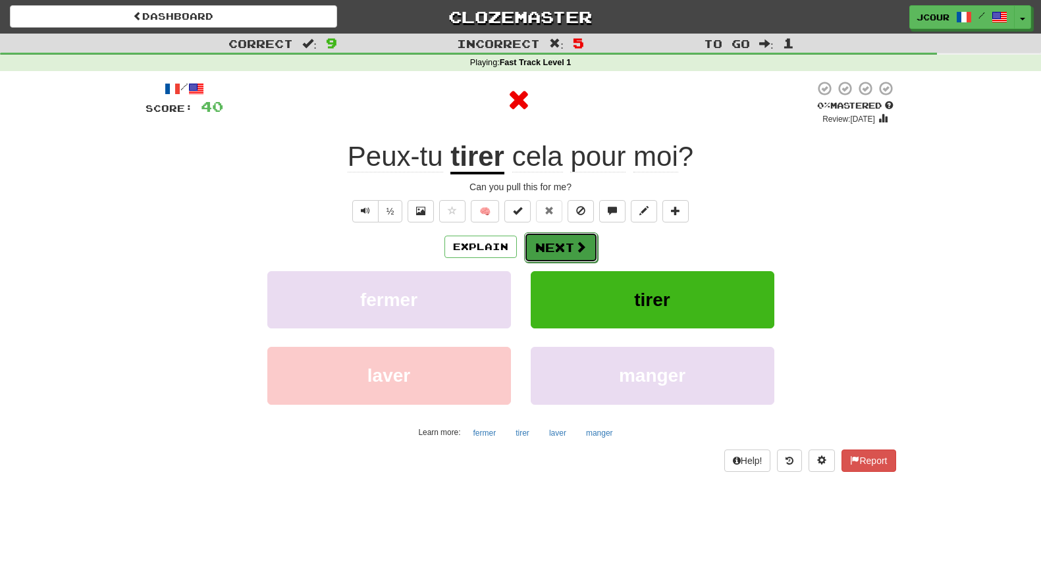
click at [537, 249] on button "Next" at bounding box center [561, 247] width 74 height 30
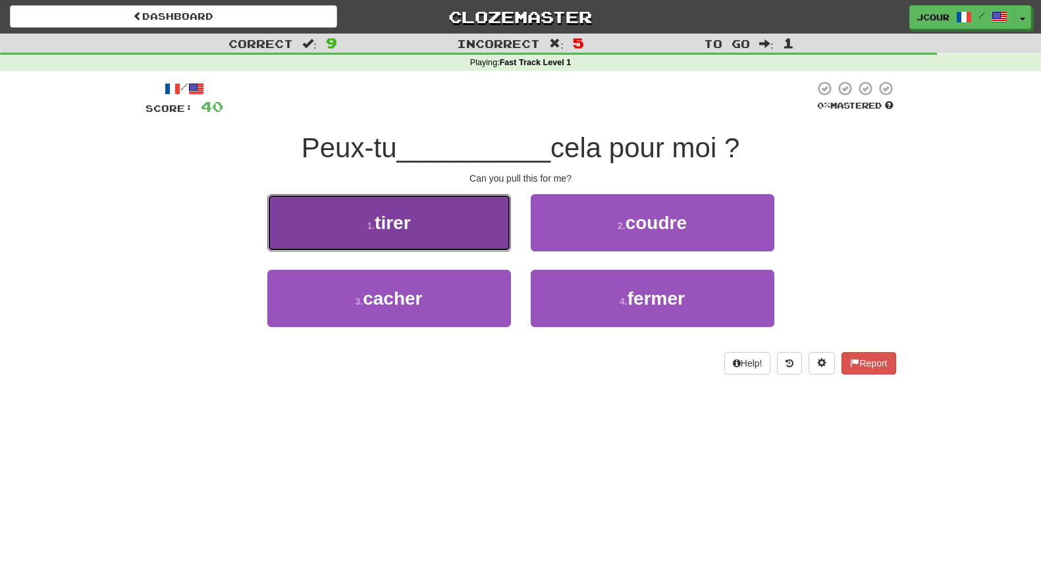
click at [451, 228] on button "1 . tirer" at bounding box center [389, 222] width 244 height 57
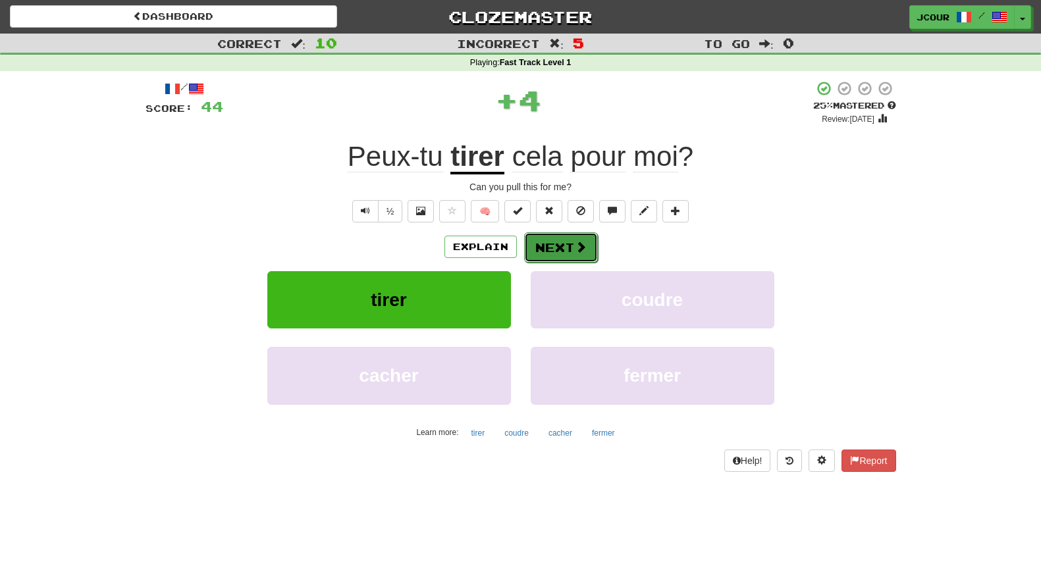
click at [558, 248] on button "Next" at bounding box center [561, 247] width 74 height 30
